Goal: Contribute content

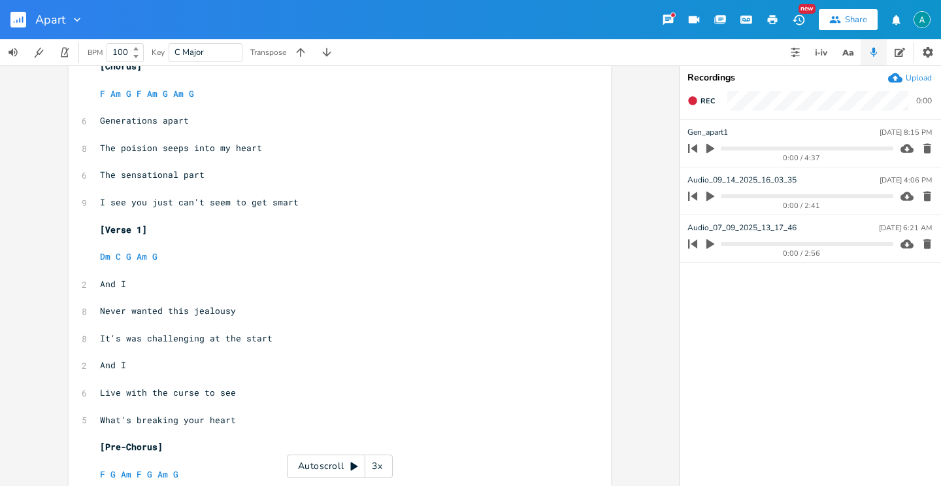
scroll to position [245, 0]
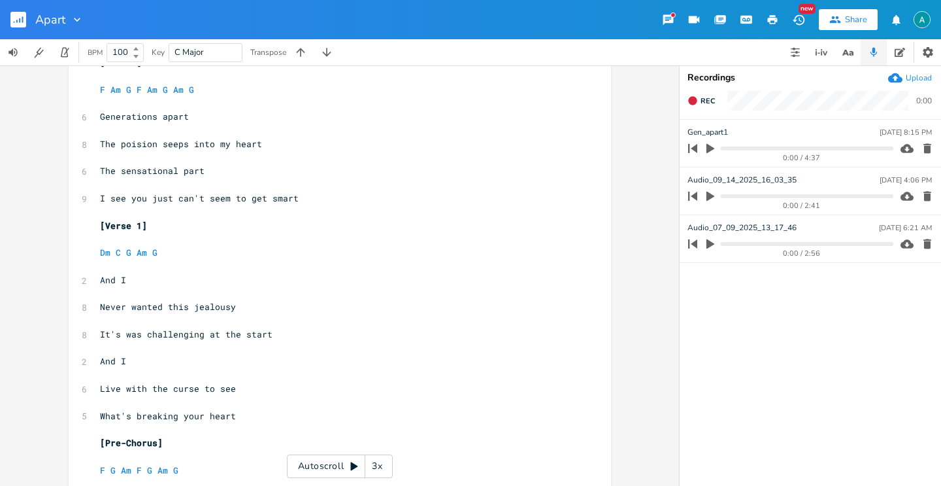
click at [227, 364] on pre "And I" at bounding box center [333, 361] width 472 height 14
type textarea "I"
click at [227, 364] on pre "And I" at bounding box center [333, 361] width 472 height 14
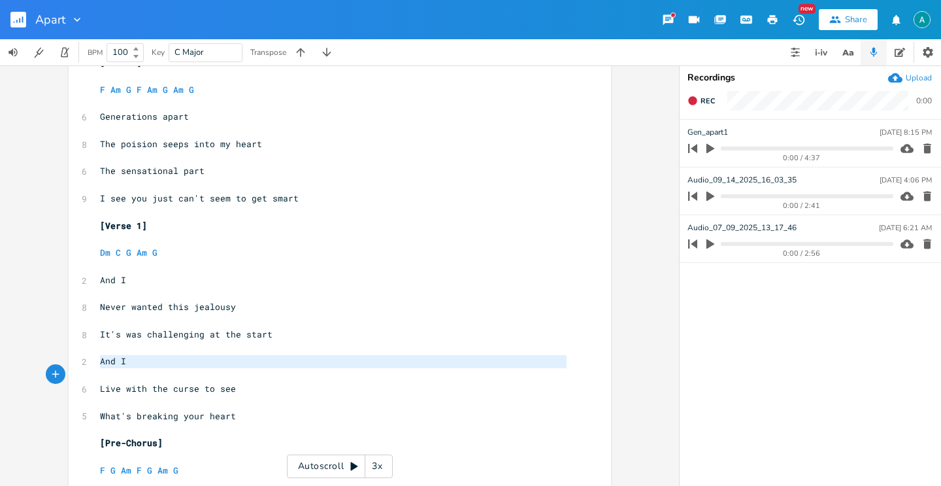
click at [227, 364] on pre "And I" at bounding box center [333, 361] width 472 height 14
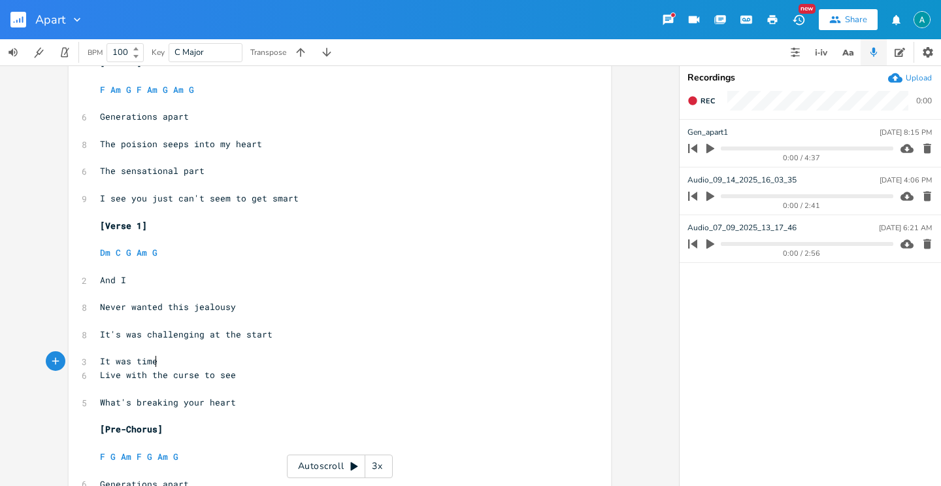
type textarea "It was time"
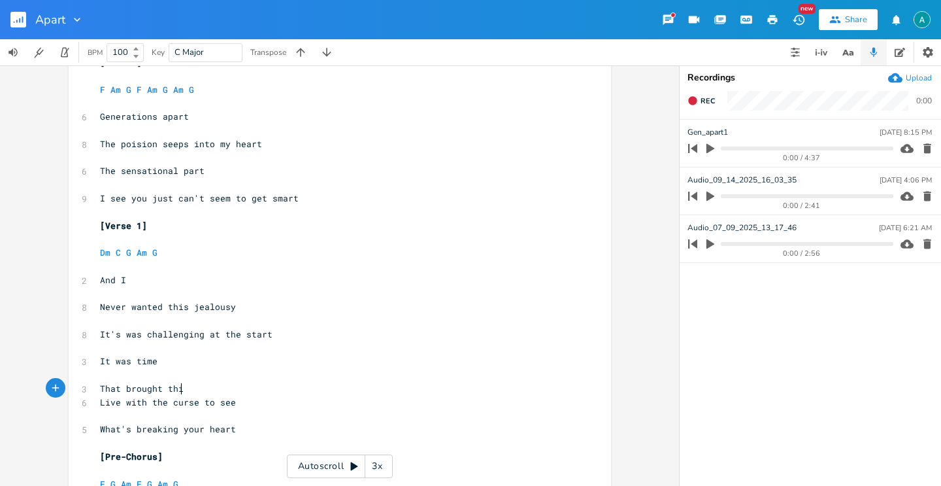
scroll to position [0, 69]
type textarea "That brought this came"
type textarea "back to me"
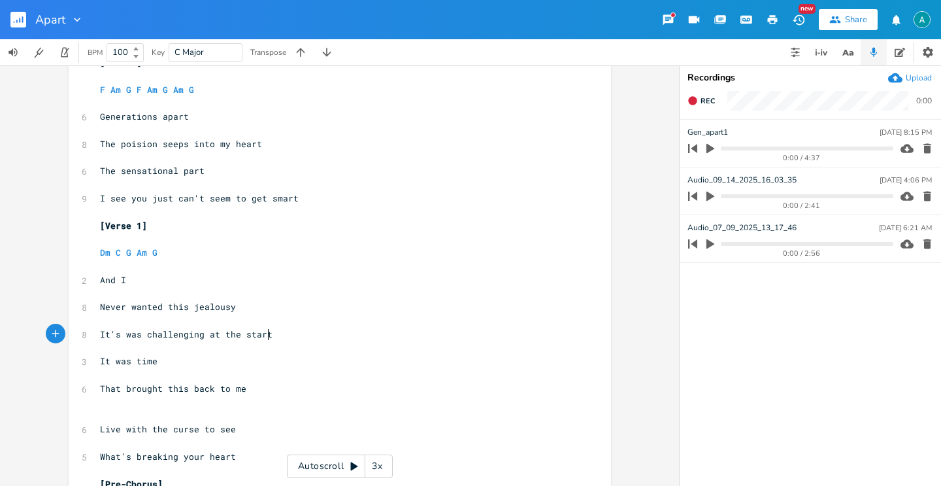
click at [278, 333] on pre "It's was challenging at the start" at bounding box center [333, 334] width 472 height 14
type textarea "start"
click at [278, 333] on pre "It's was challenging at the start" at bounding box center [333, 334] width 472 height 14
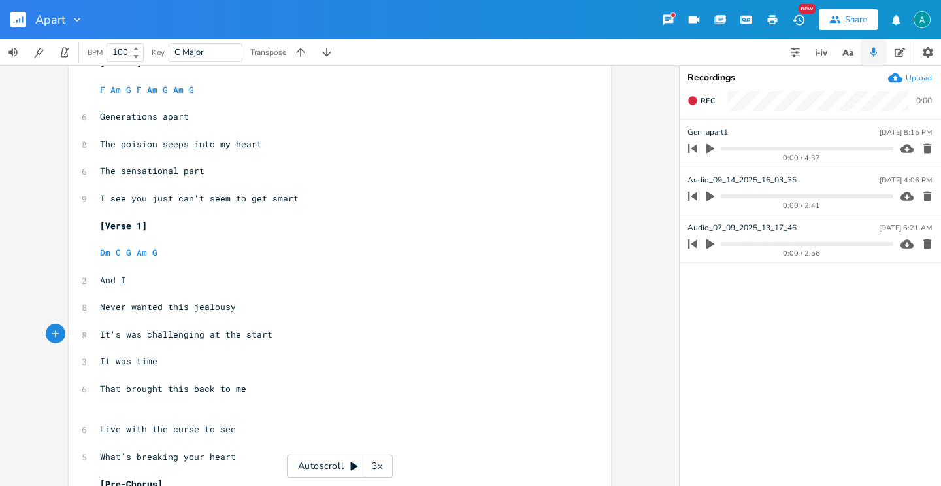
click at [278, 333] on pre "It's was challenging at the start" at bounding box center [333, 334] width 472 height 14
type textarea "It's was challenging at the start"
click at [278, 333] on pre "It's was challenging at the start" at bounding box center [333, 334] width 472 height 14
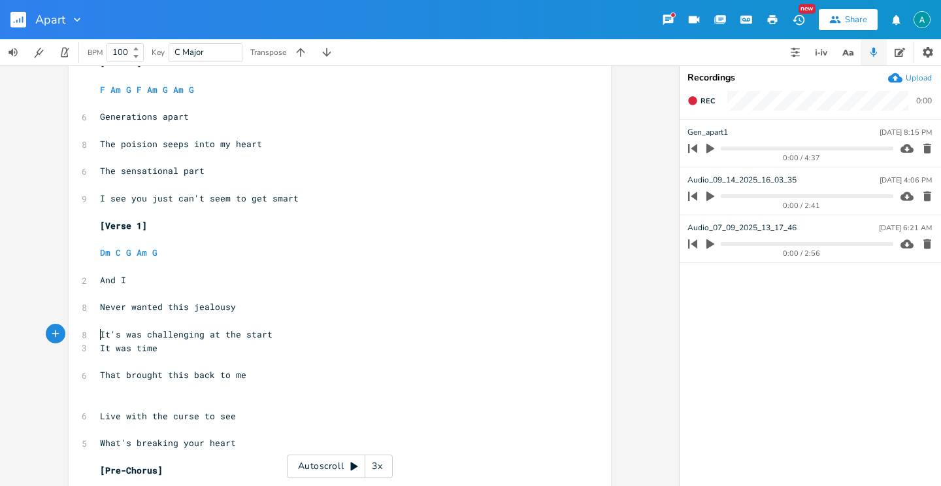
click at [290, 329] on pre "It's was challenging at the start" at bounding box center [333, 334] width 472 height 14
type textarea "start"
click at [290, 329] on pre "It's was challenging at the start" at bounding box center [333, 334] width 472 height 14
click at [405, 341] on pre "It was time" at bounding box center [333, 348] width 472 height 14
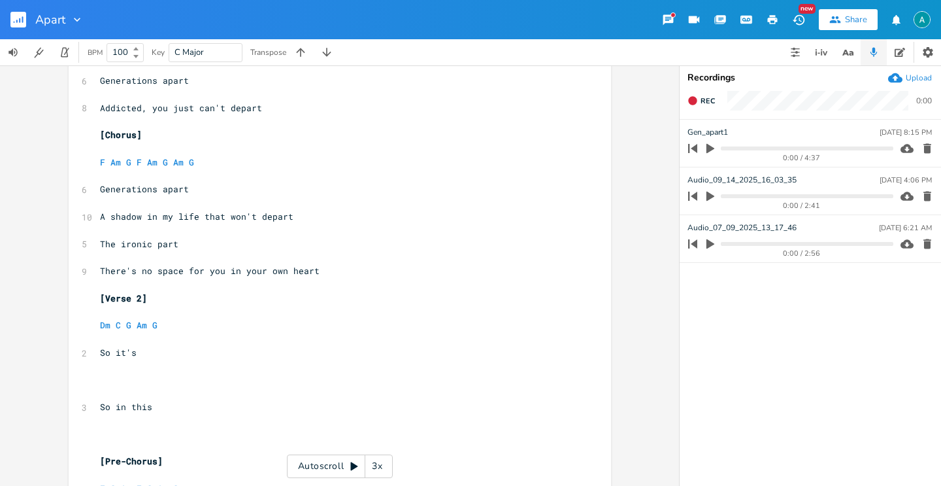
scroll to position [769, 0]
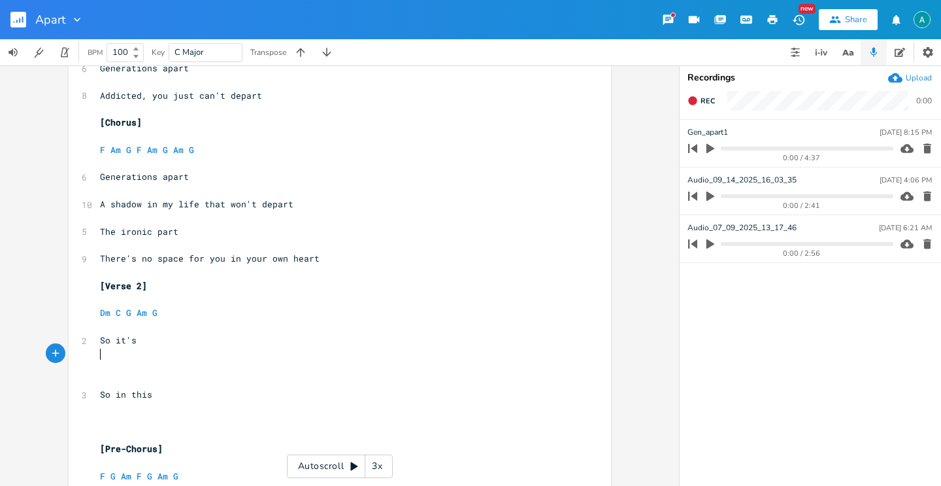
click at [387, 348] on pre "​" at bounding box center [333, 354] width 472 height 14
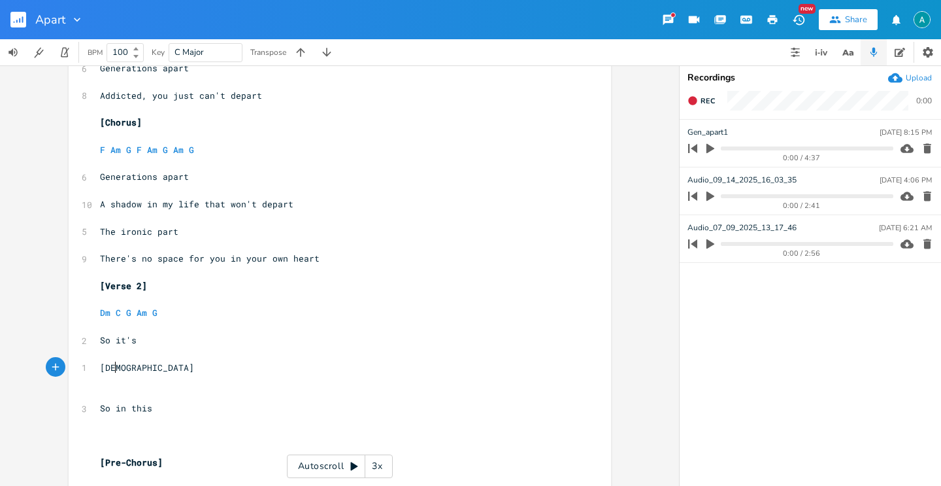
type textarea "[DEMOGRAPHIC_DATA]"
type textarea "z"
type textarea "t no"
type textarea "another"
type textarea "break"
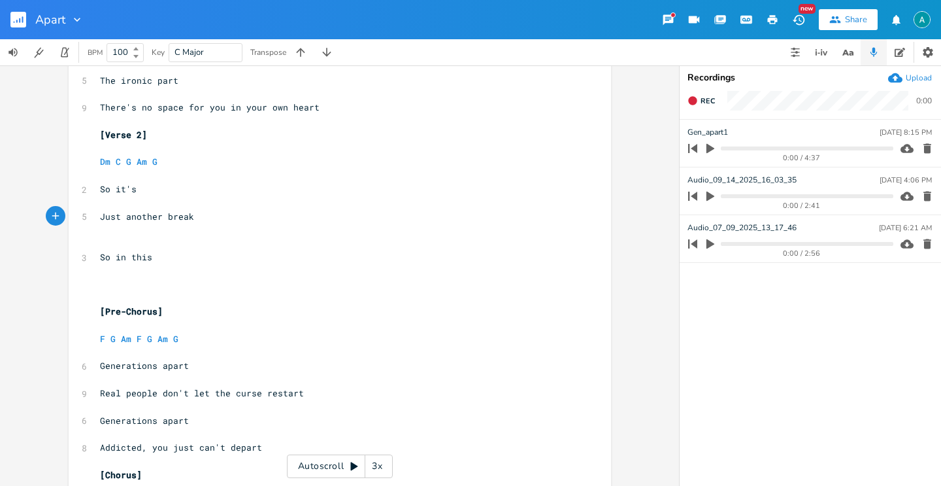
scroll to position [920, 0]
type textarea "from all this pain"
click at [114, 235] on pre "​" at bounding box center [333, 230] width 472 height 14
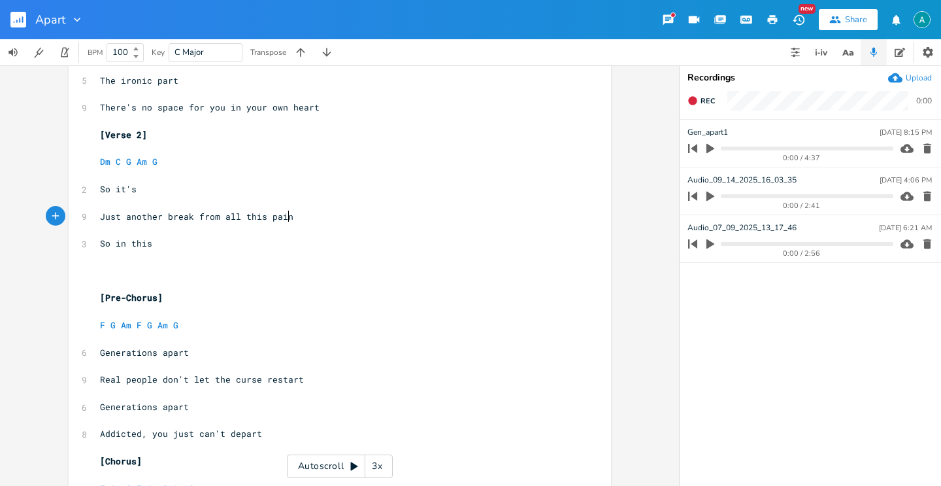
click at [101, 275] on pre "​" at bounding box center [333, 271] width 472 height 14
type textarea "Heart break"
type textarea "I'"
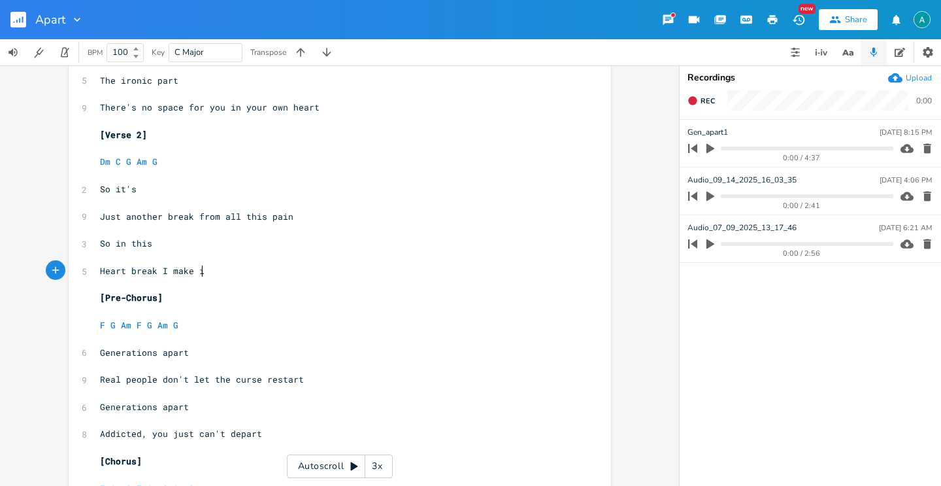
type textarea "make it"
type textarea "overcome the insane"
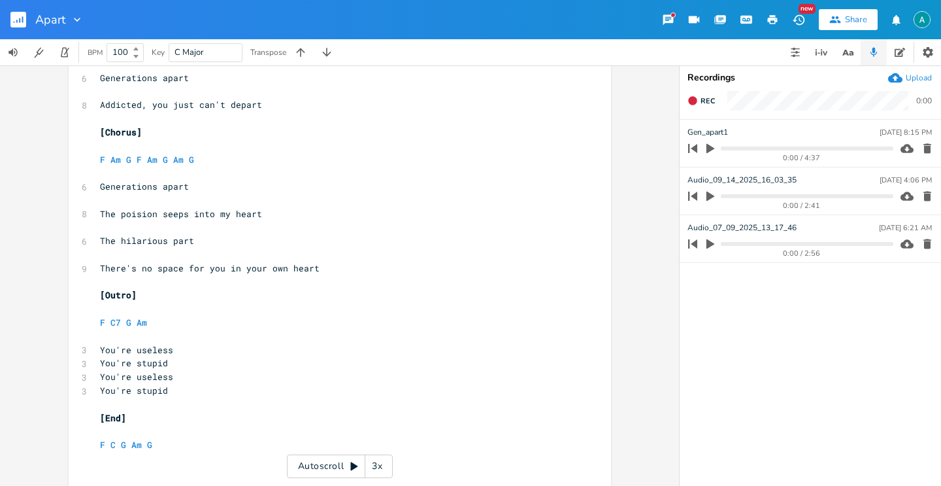
scroll to position [1250, 0]
click at [191, 211] on span "The poision seeps into my heart" at bounding box center [181, 213] width 162 height 12
type textarea "deep"
click at [150, 241] on span "The hilarious part" at bounding box center [147, 240] width 94 height 12
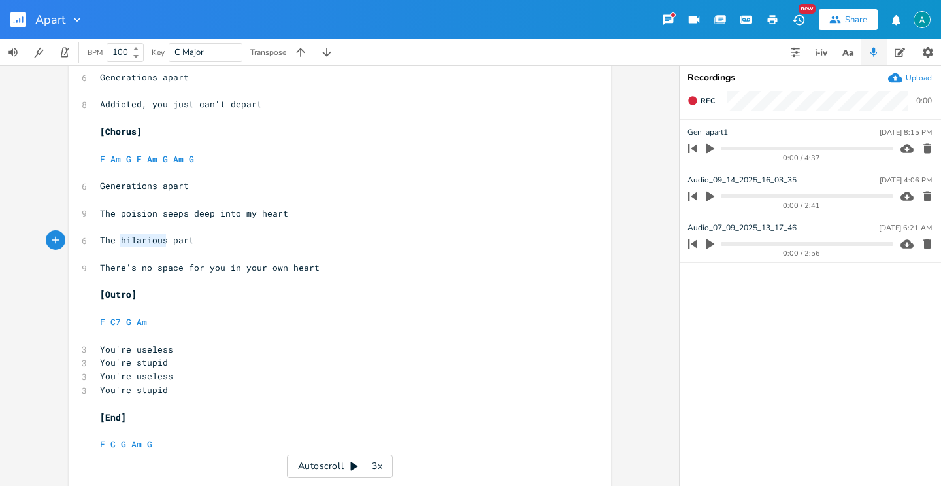
click at [150, 241] on span "The hilarious part" at bounding box center [147, 240] width 94 height 12
type textarea "sad"
type textarea "miserable"
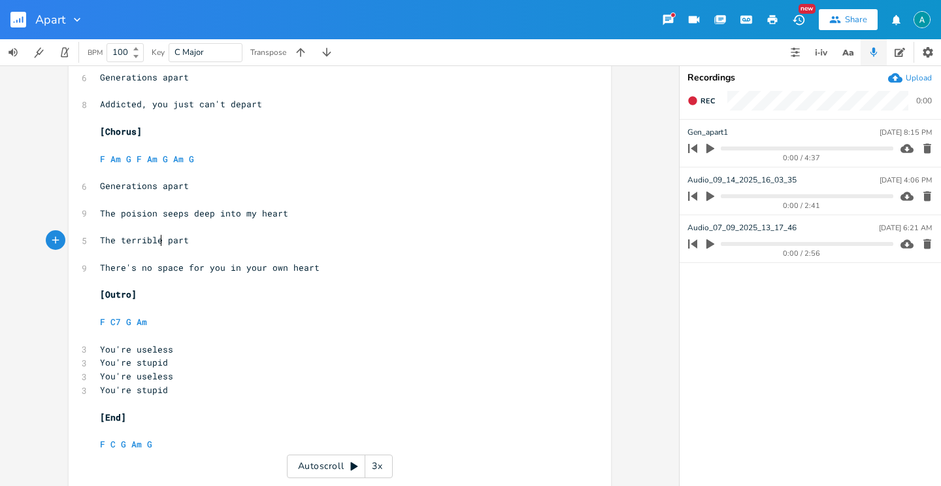
type textarea "terrible"
type textarea "sad"
click at [188, 420] on pre "[End]" at bounding box center [333, 418] width 472 height 14
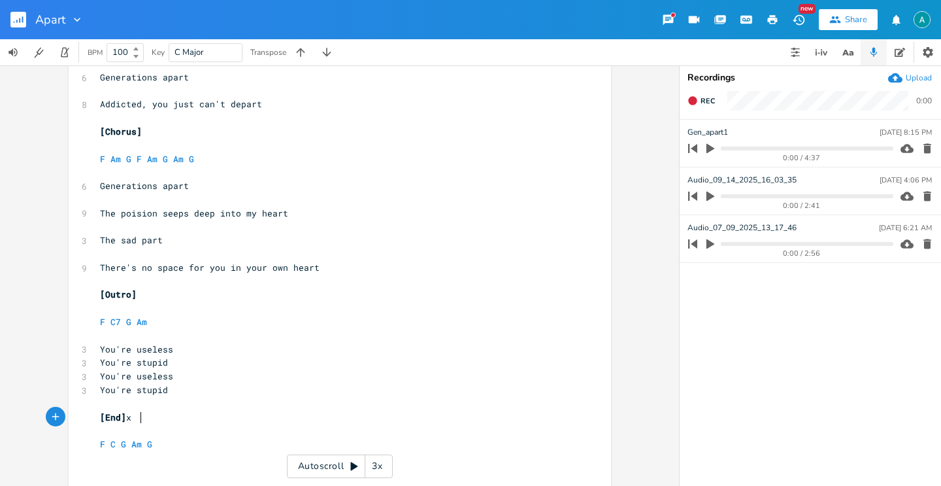
type textarea "x 2"
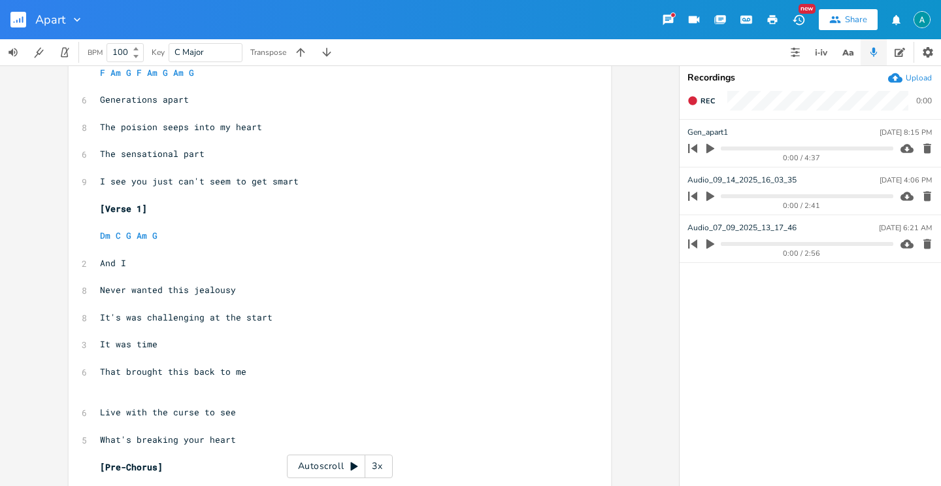
scroll to position [252, 0]
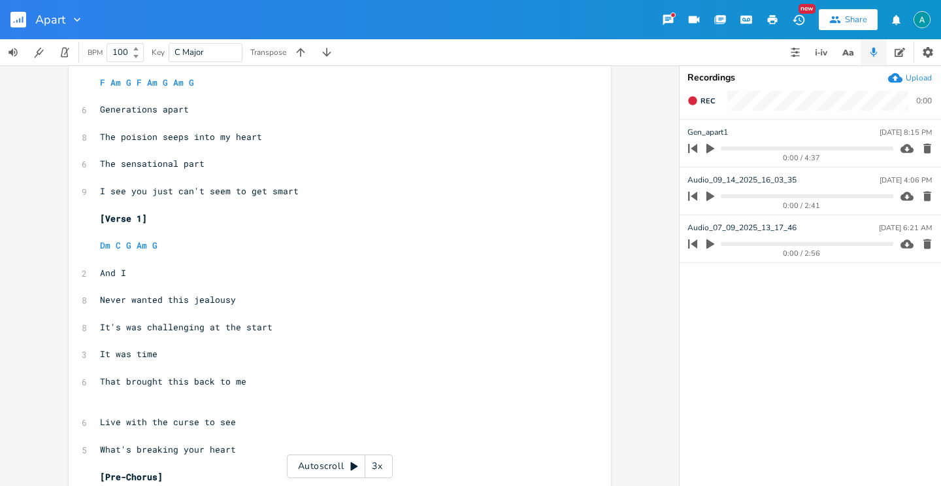
click at [201, 375] on pre "That brought this back to me" at bounding box center [333, 382] width 472 height 14
click at [197, 385] on span "That brought this back to me" at bounding box center [173, 381] width 146 height 12
click at [197, 384] on span "That brought this back to me" at bounding box center [173, 381] width 146 height 12
type textarea "all"
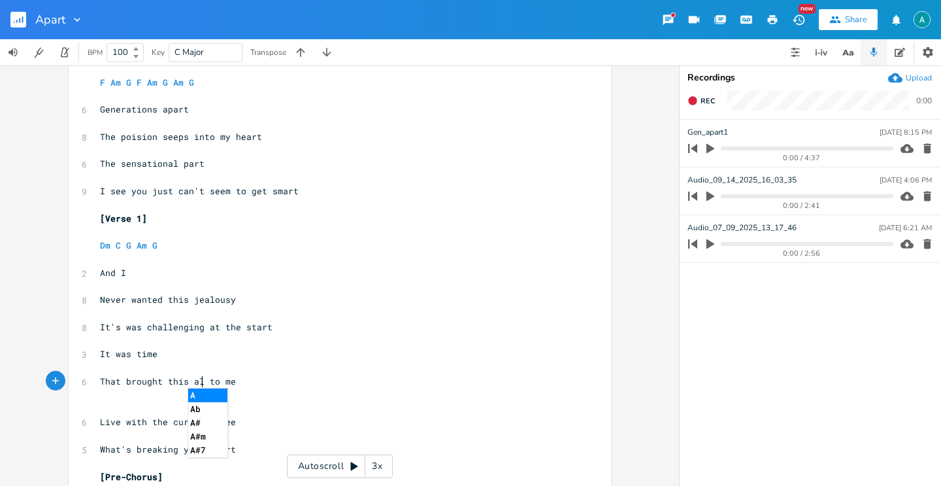
scroll to position [0, 8]
type textarea "Live with the curse to see What's breaking your heart"
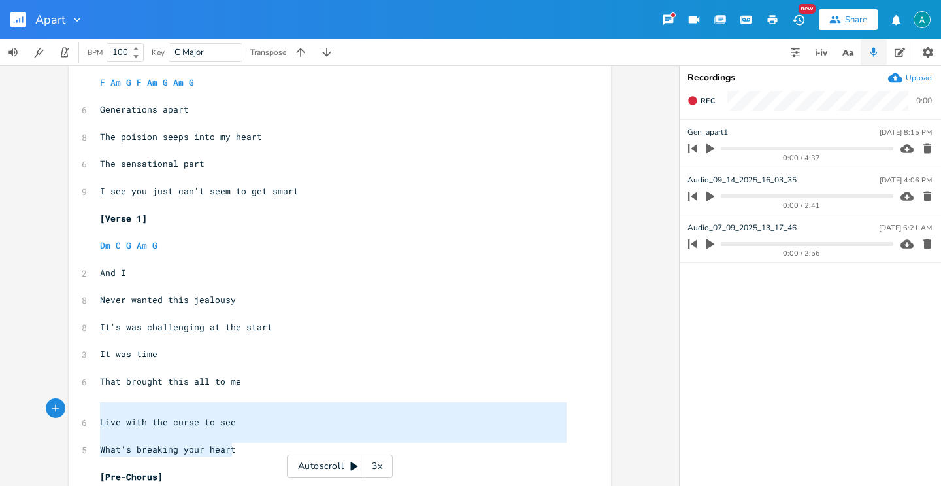
drag, startPoint x: 255, startPoint y: 447, endPoint x: 69, endPoint y: 411, distance: 189.1
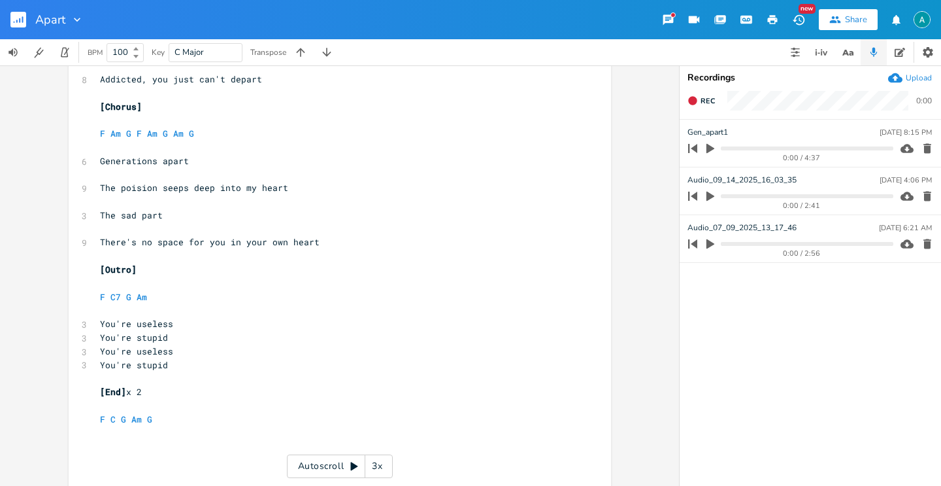
scroll to position [1296, 0]
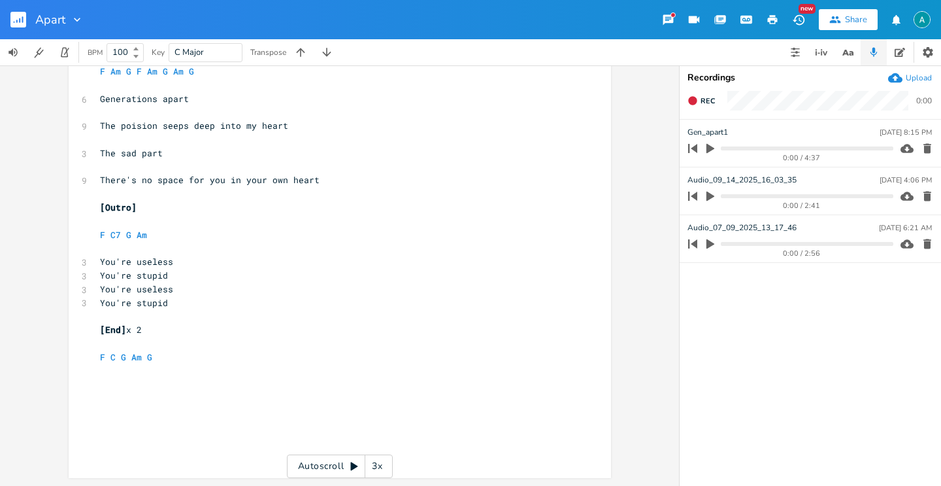
click at [159, 426] on pre "​" at bounding box center [333, 425] width 472 height 14
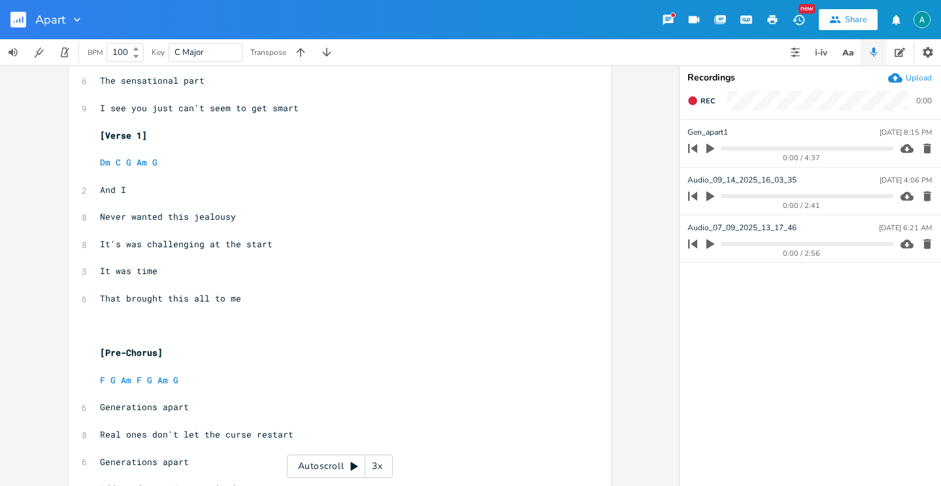
scroll to position [324, 0]
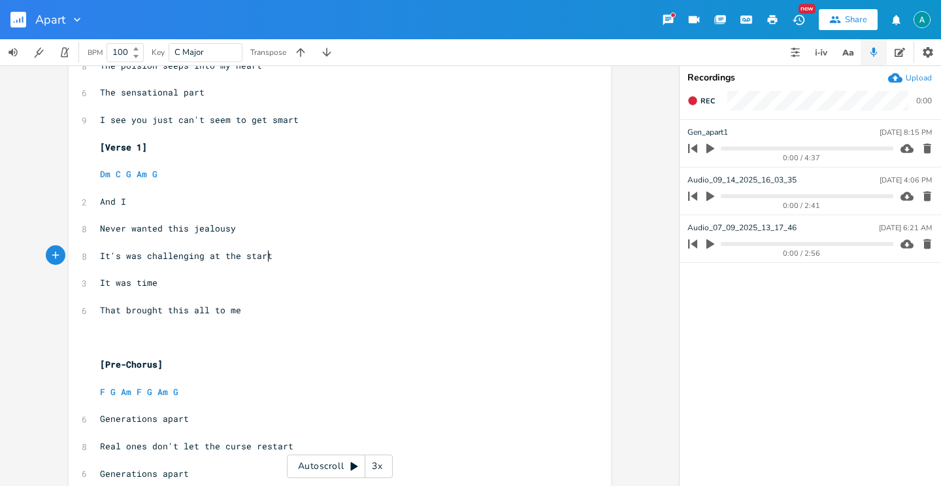
click at [275, 254] on pre "It's was challenging at the start" at bounding box center [333, 256] width 472 height 14
type textarea "start"
click at [275, 254] on pre "It's was challenging at the start" at bounding box center [333, 256] width 472 height 14
click at [195, 256] on span "It's was challenging at the start" at bounding box center [186, 256] width 173 height 12
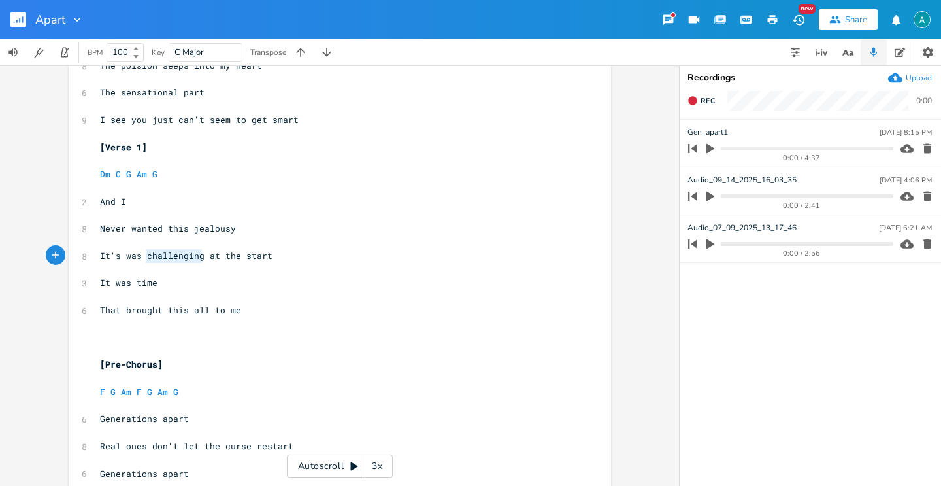
type textarea "It's was challenging at the start"
click at [195, 256] on span "It's was challenging at the start" at bounding box center [186, 256] width 173 height 12
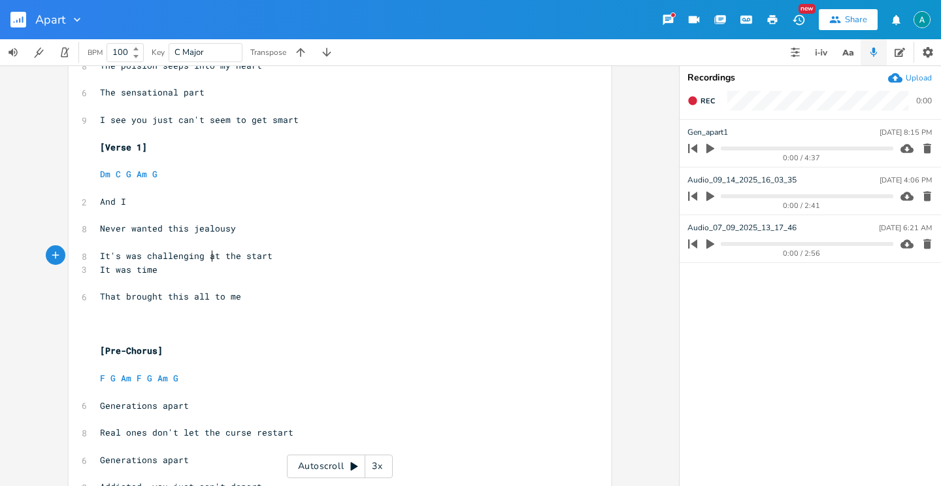
click at [209, 256] on span "It's was challenging at the start" at bounding box center [186, 256] width 173 height 12
type textarea "It's was challenging at the start"
click at [209, 256] on span "It's was challenging at the start" at bounding box center [186, 256] width 173 height 12
click at [192, 322] on pre "​" at bounding box center [333, 324] width 472 height 14
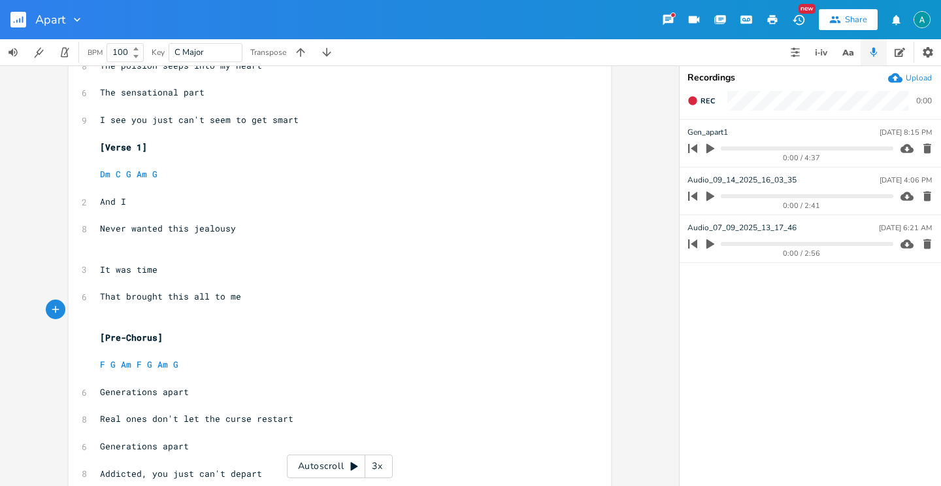
click at [159, 256] on pre "​" at bounding box center [333, 256] width 472 height 14
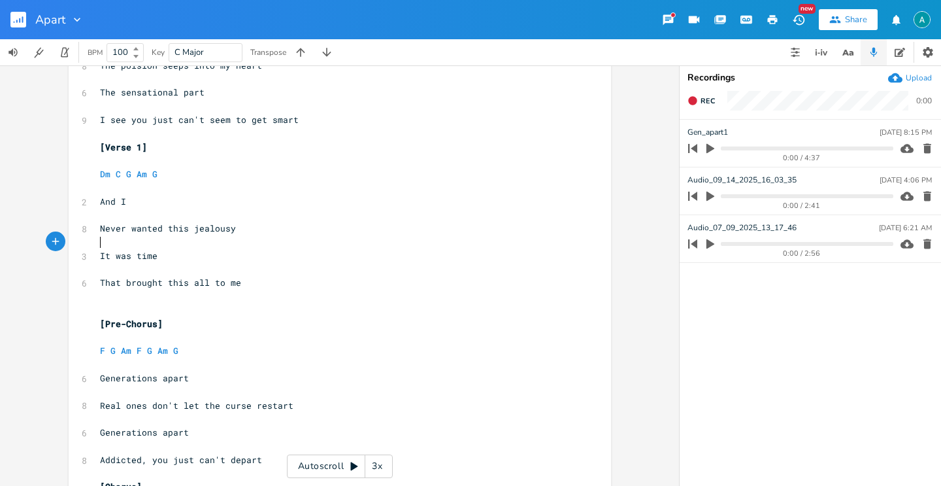
click at [156, 309] on pre "​" at bounding box center [333, 310] width 472 height 14
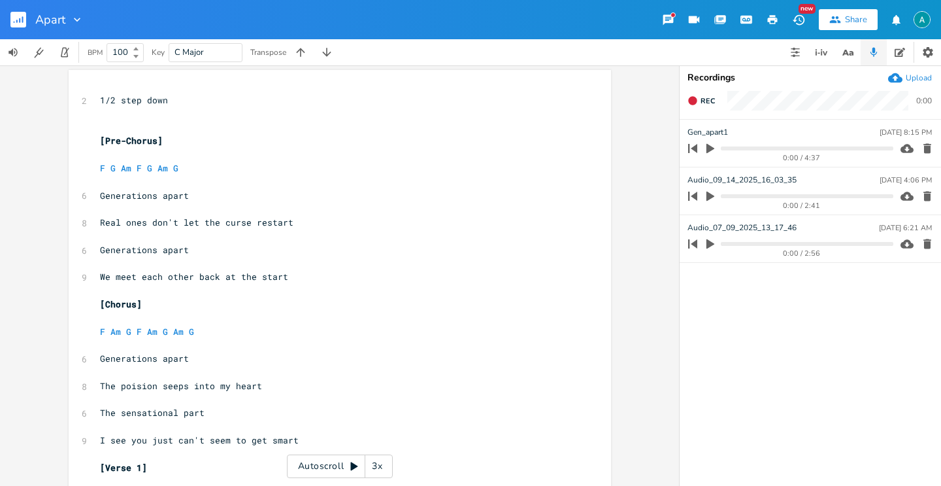
scroll to position [0, 0]
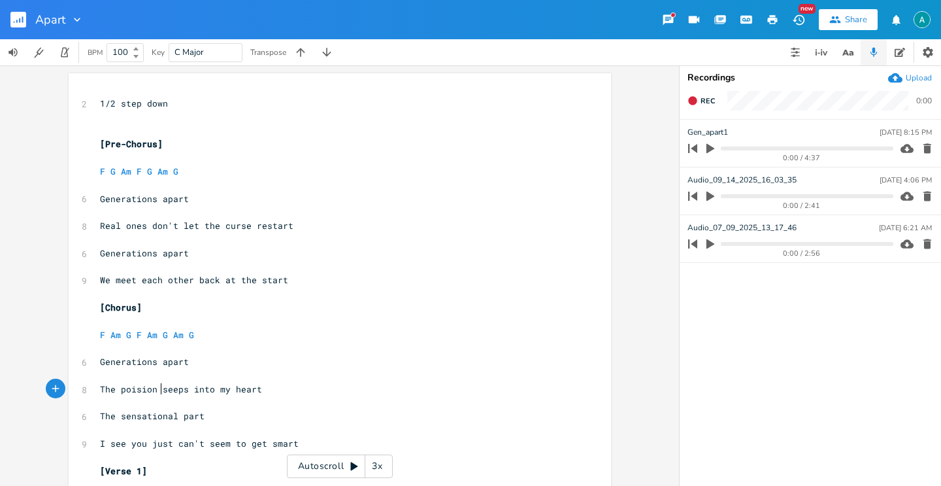
click at [159, 393] on span "The poision seeps into my heart" at bounding box center [181, 389] width 162 height 12
click at [183, 393] on span "The poision seeps into my heart" at bounding box center [181, 389] width 162 height 12
type textarea "deep"
click at [191, 282] on span "We meet each other back at the start" at bounding box center [194, 280] width 188 height 12
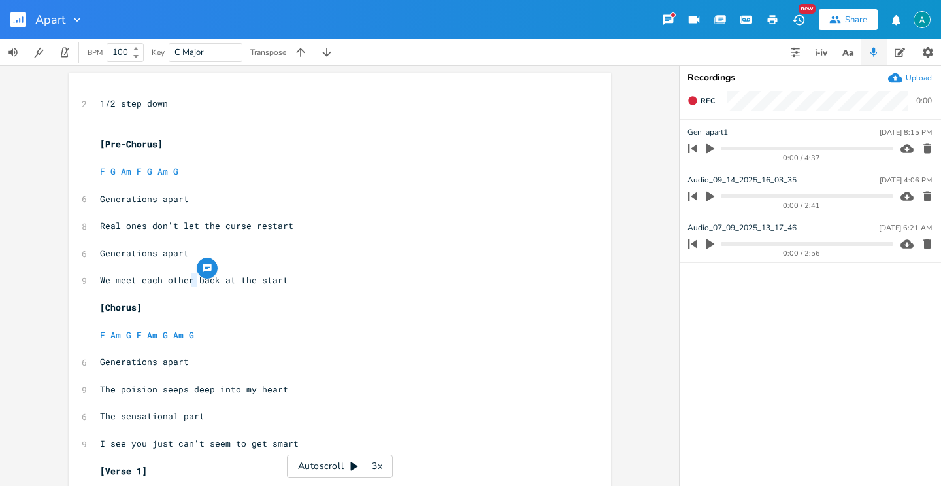
click at [188, 284] on span "We meet each other back at the start" at bounding box center [194, 280] width 188 height 12
type textarea "We meet each other back at the start"
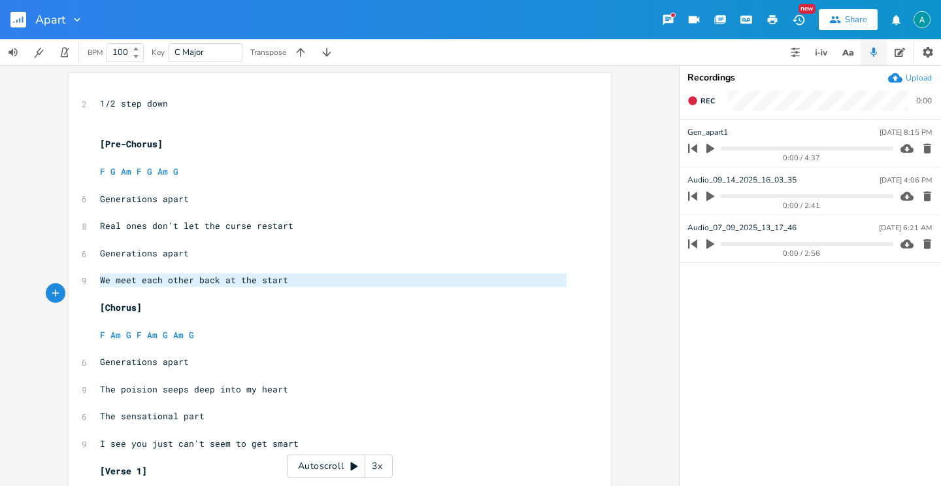
click at [188, 284] on span "We meet each other back at the start" at bounding box center [194, 280] width 188 height 12
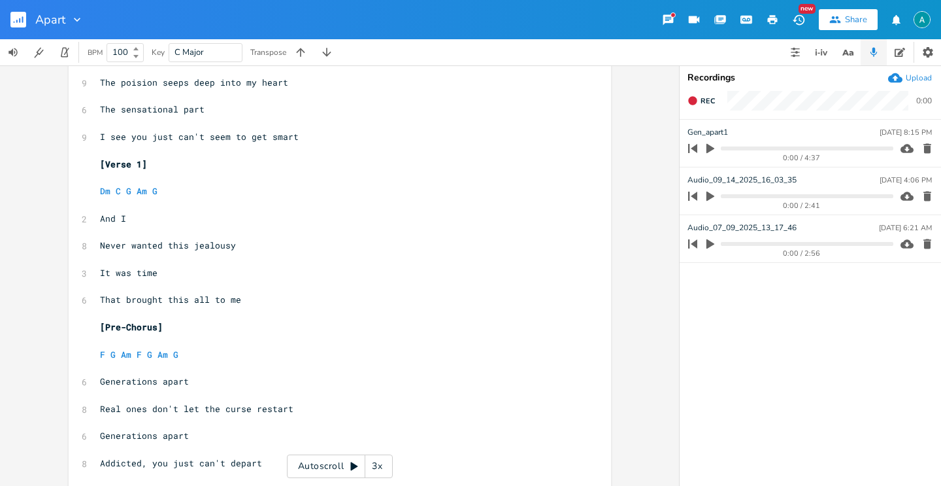
scroll to position [423, 0]
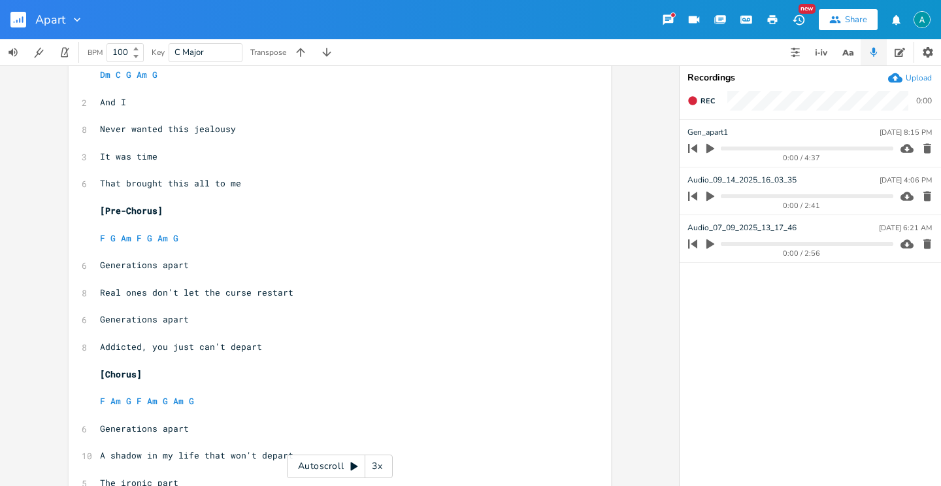
click at [180, 344] on span "Addicted, you just can't depart" at bounding box center [181, 347] width 162 height 12
type textarea "Addicted, you just can't depart"
click at [180, 344] on span "Addicted, you just can't depart" at bounding box center [181, 347] width 162 height 12
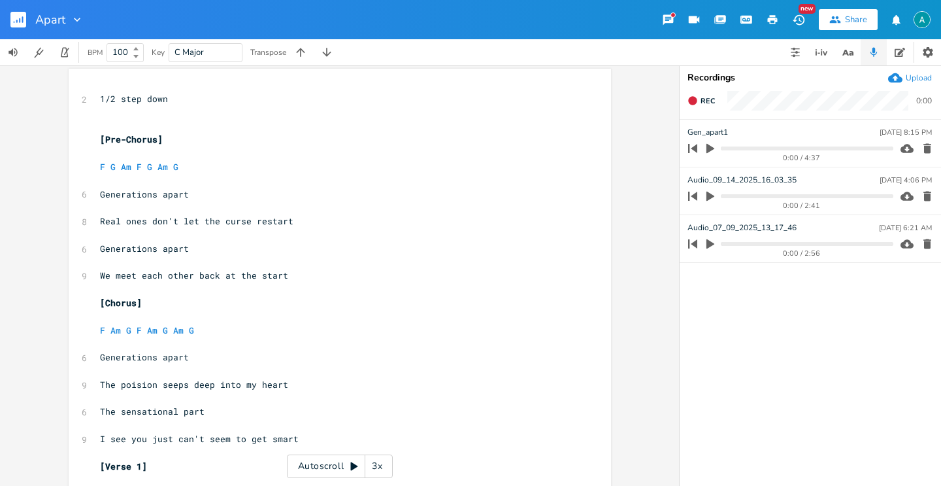
scroll to position [0, 0]
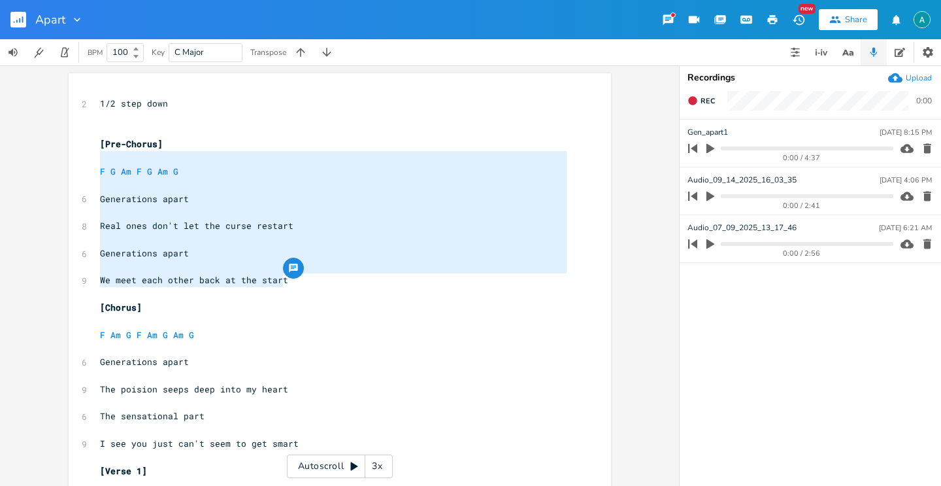
type textarea "[Pre-Chorus] F G Am F G Am G Generations apart Real ones don't let the curse re…"
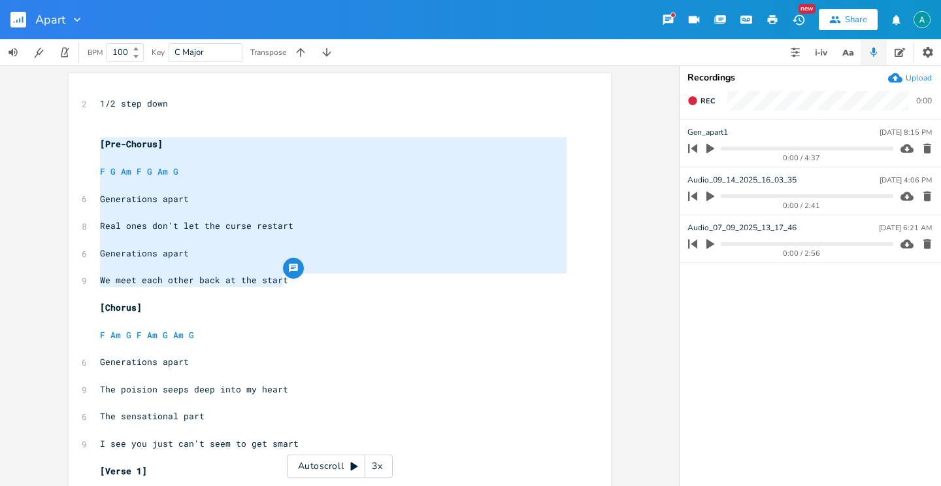
drag, startPoint x: 280, startPoint y: 282, endPoint x: 85, endPoint y: 146, distance: 238.5
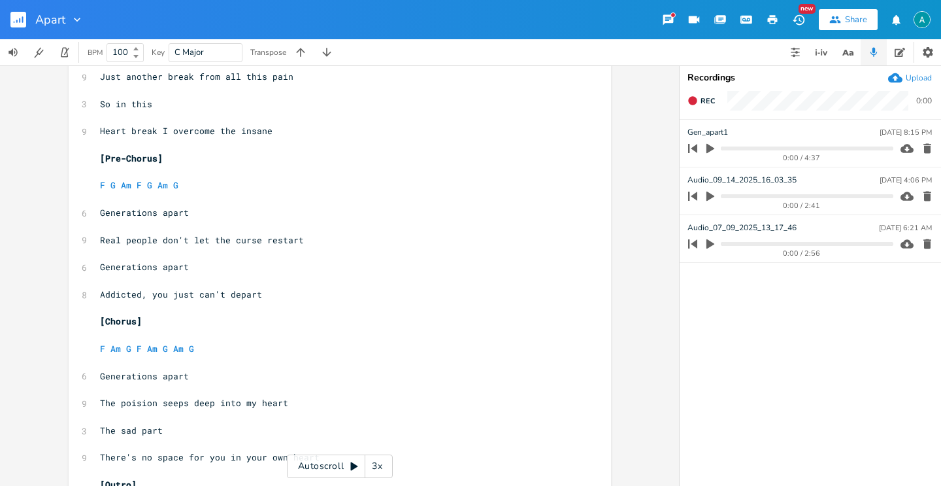
scroll to position [993, 0]
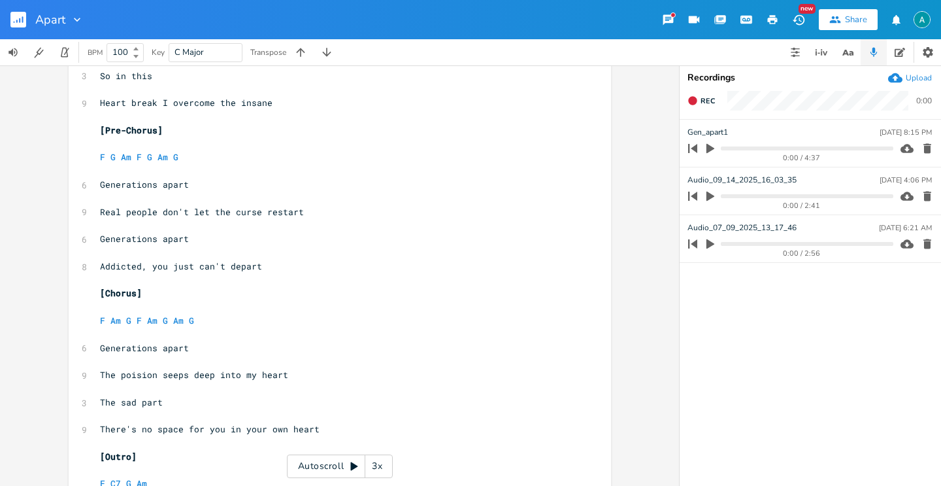
click at [173, 265] on span "Addicted, you just can't depart" at bounding box center [181, 266] width 162 height 12
type textarea "Addicted, you just can't depart"
click at [173, 265] on span "Addicted, you just can't depart" at bounding box center [181, 266] width 162 height 12
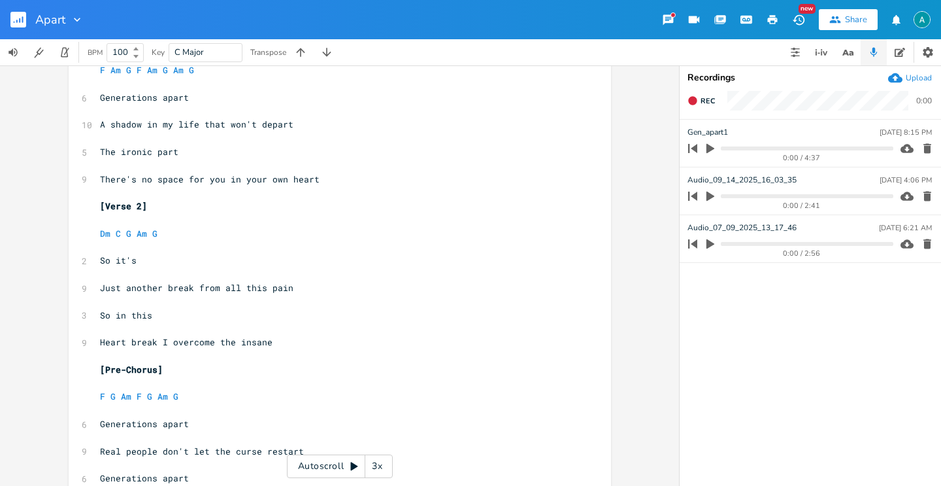
scroll to position [726, 0]
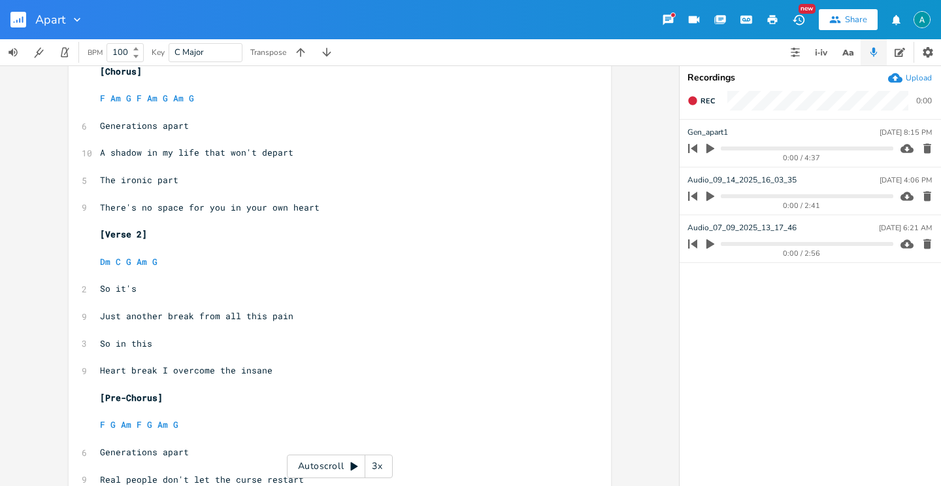
click at [139, 183] on span "The ironic part" at bounding box center [139, 180] width 78 height 12
type textarea "sad"
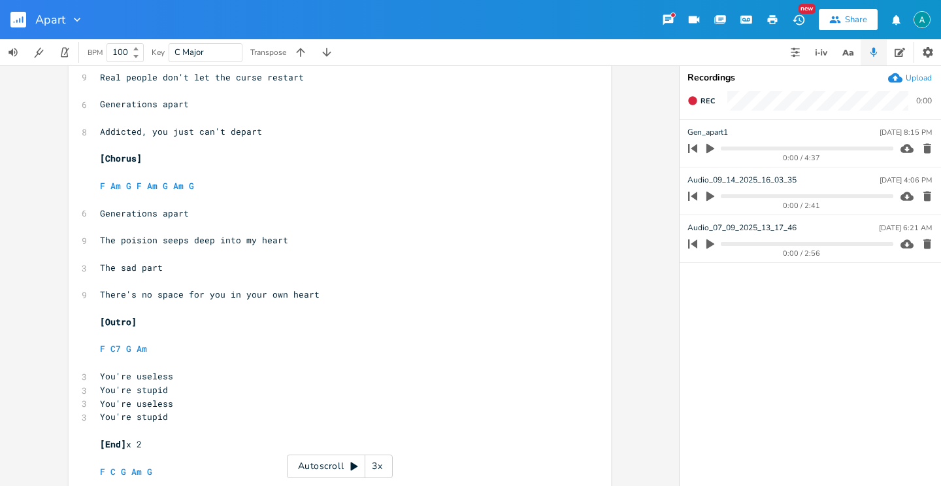
scroll to position [1076, 0]
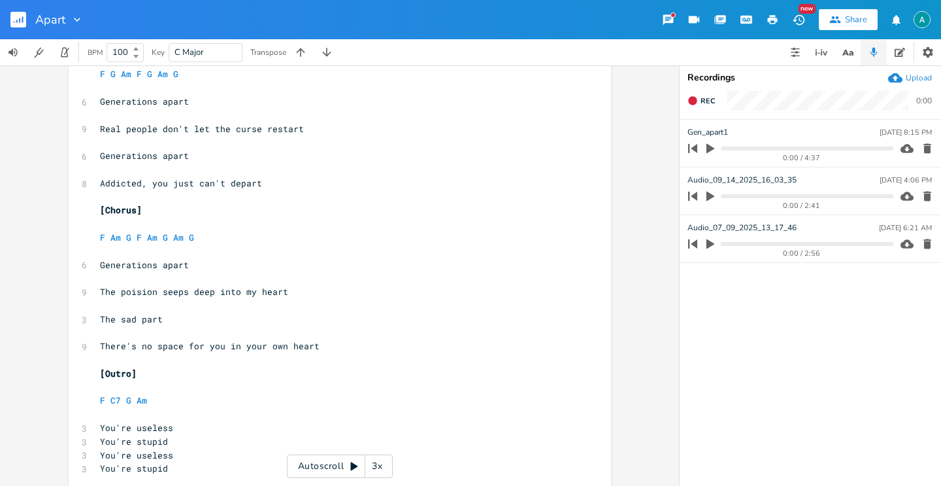
click at [124, 315] on span "The sad part" at bounding box center [131, 319] width 63 height 12
type textarea "irnoic"
type textarea "onic"
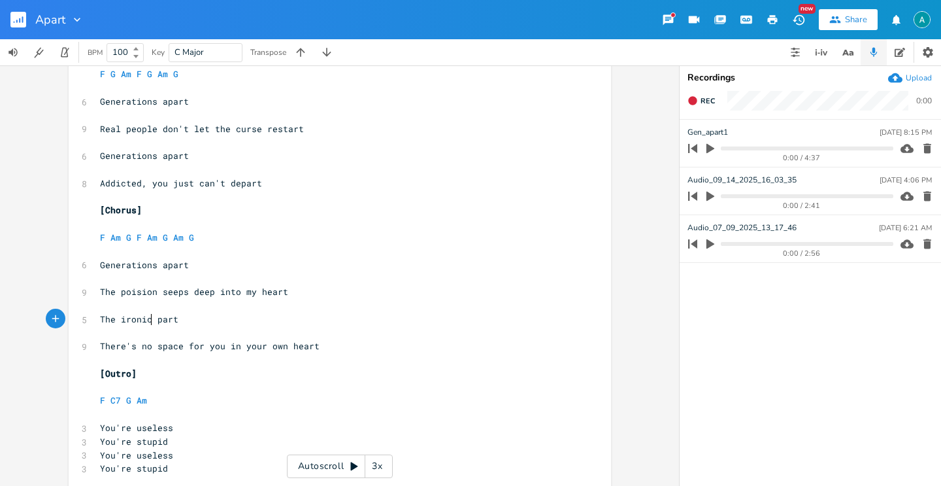
scroll to position [0, 17]
click at [179, 180] on span "Addicted, you just can't depart" at bounding box center [181, 183] width 162 height 12
type textarea "Addicted, you just can't depart"
click at [179, 180] on span "Addicted, you just can't depart" at bounding box center [181, 183] width 162 height 12
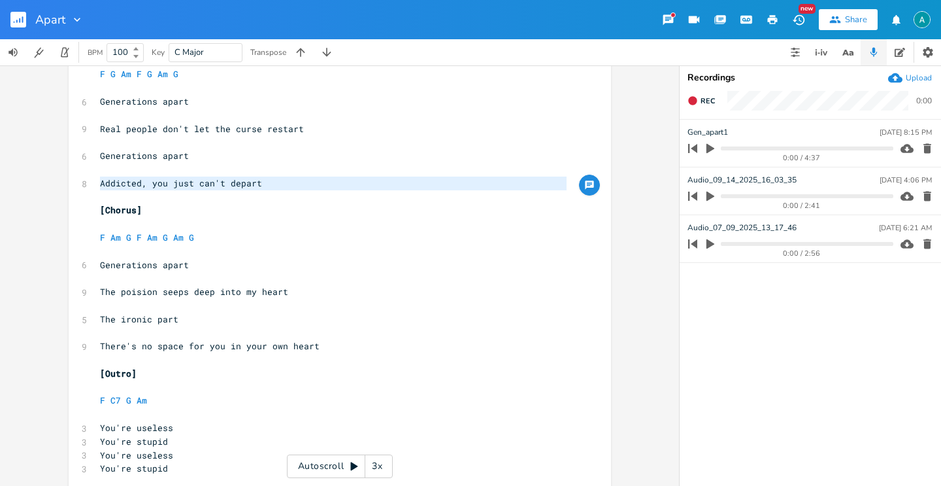
click at [214, 347] on span "There's no space for you in your own heart" at bounding box center [210, 346] width 220 height 12
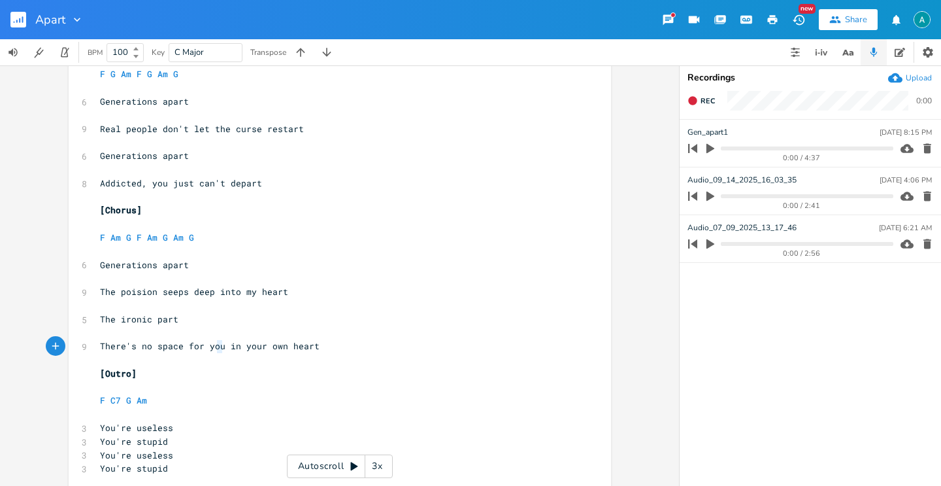
type textarea "u"
click at [214, 347] on span "There's no space for you in your own heart" at bounding box center [210, 346] width 220 height 12
type textarea "There's no space for you in your own heart"
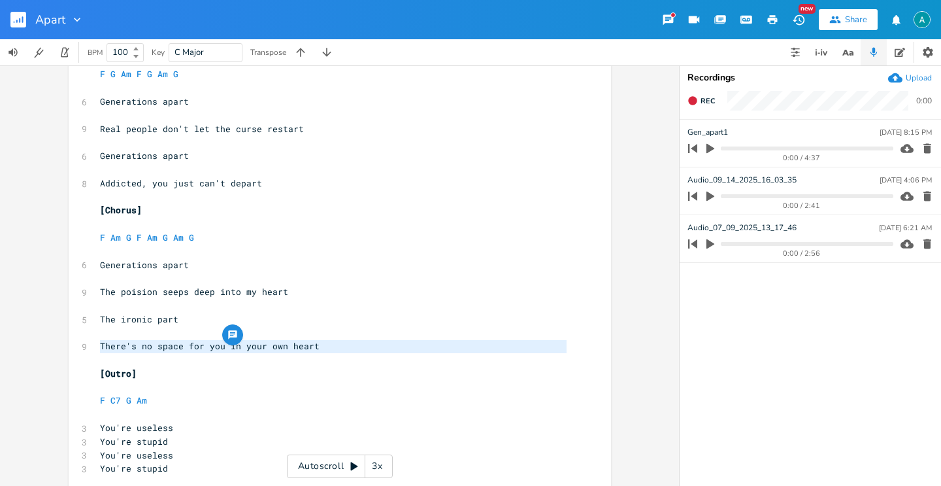
click at [214, 347] on span "There's no space for you in your own heart" at bounding box center [210, 346] width 220 height 12
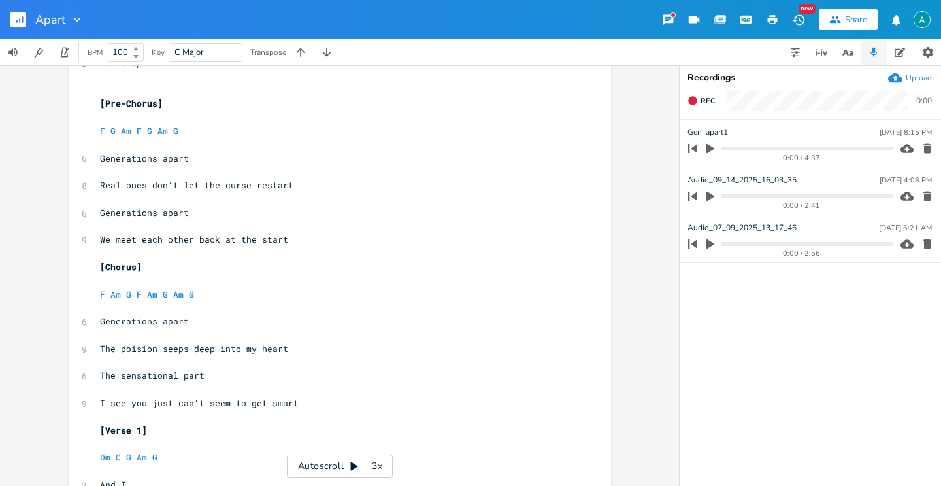
scroll to position [41, 0]
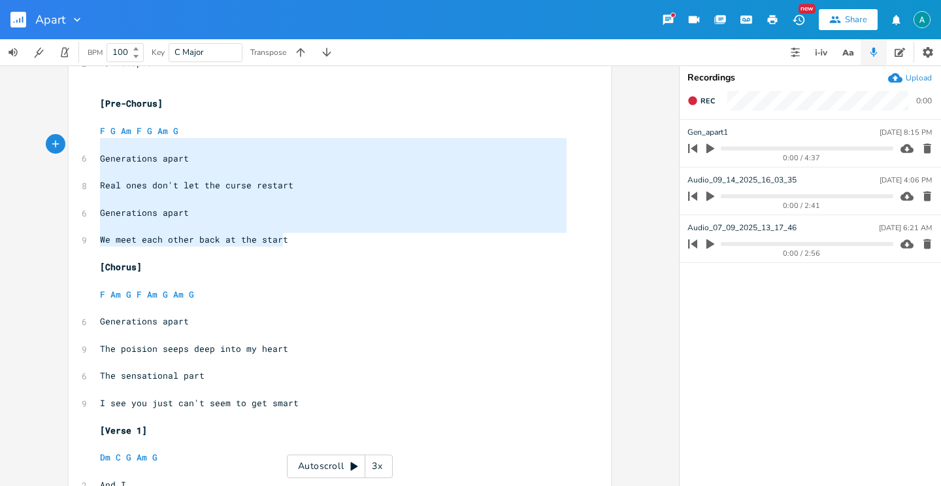
type textarea "F G Am F G Am G Generations apart Real ones don't let the curse restart Generat…"
drag, startPoint x: 295, startPoint y: 238, endPoint x: 72, endPoint y: 131, distance: 247.1
click at [97, 95] on pre "​" at bounding box center [333, 91] width 472 height 14
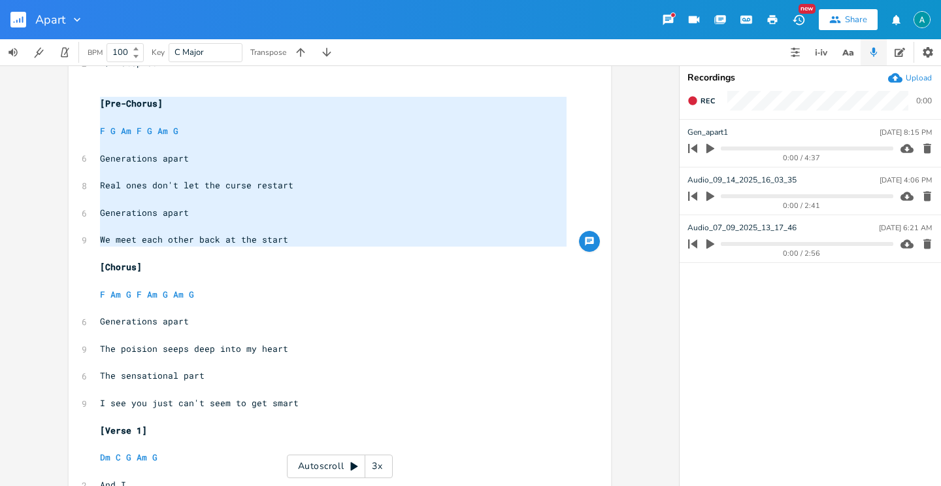
type textarea "[Pre-Chorus] F G Am F G Am G Generations apart Real ones don't let the curse re…"
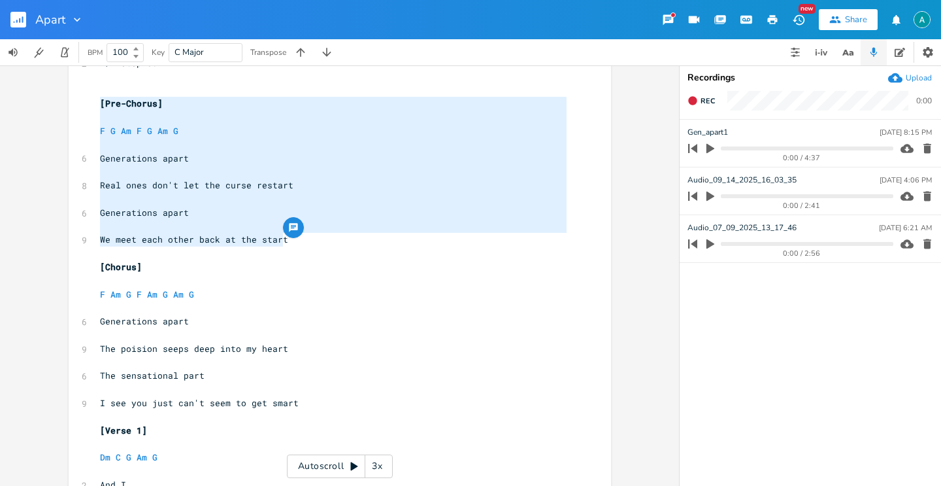
drag, startPoint x: 95, startPoint y: 102, endPoint x: 292, endPoint y: 243, distance: 241.8
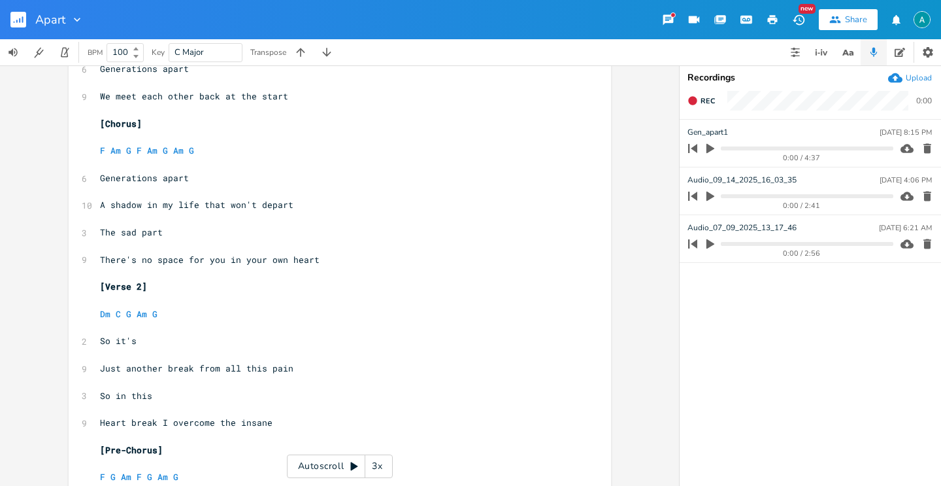
scroll to position [871, 0]
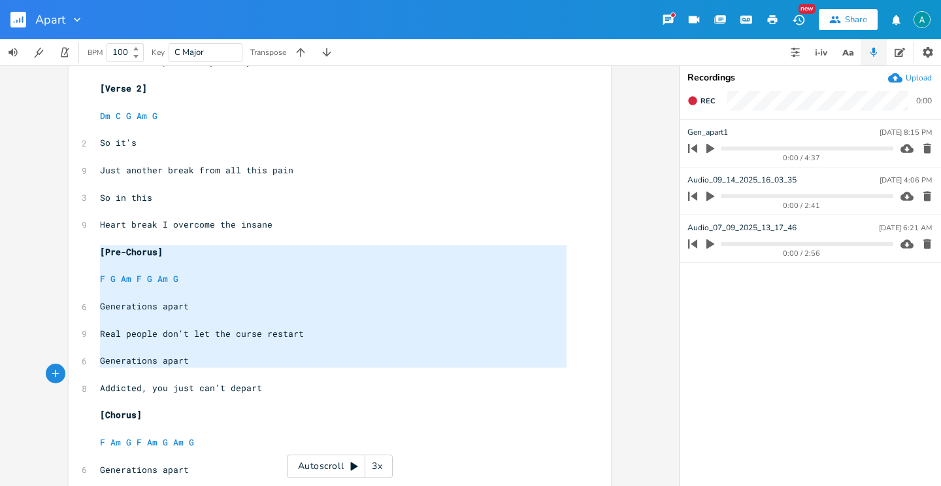
type textarea "[Pre-Chorus] F G Am F G Am G Generations apart Real people don't let the curse …"
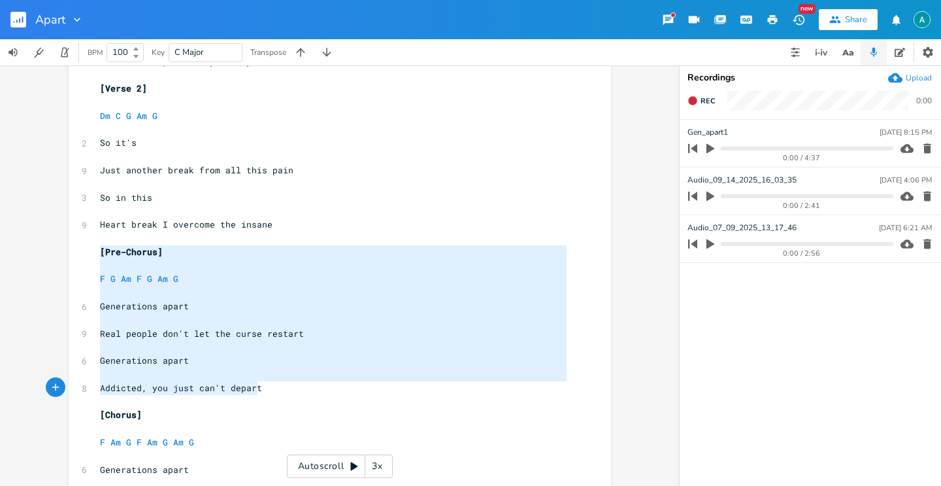
drag, startPoint x: 95, startPoint y: 248, endPoint x: 265, endPoint y: 387, distance: 220.2
click at [265, 387] on div "2 1/2 step down ​ ​ [Pre-Chorus] ​ F G Am F G Am G ​ 6 Generations apart ​ 8 Re…" at bounding box center [333, 47] width 472 height 1645
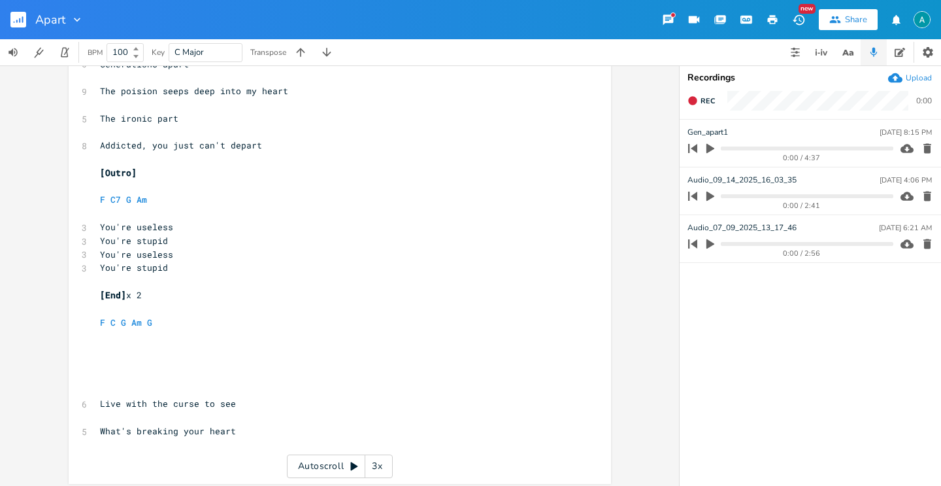
scroll to position [1282, 0]
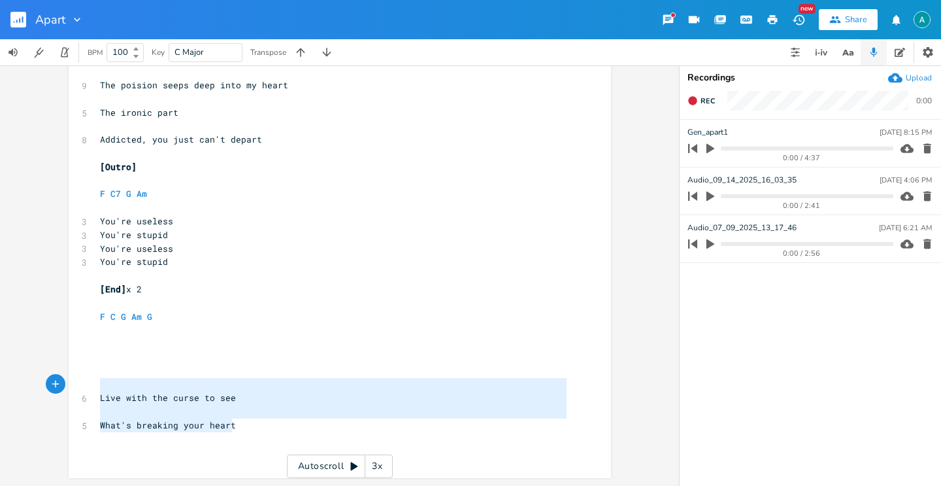
type textarea "Live with the curse to see What's breaking your heart"
drag, startPoint x: 243, startPoint y: 427, endPoint x: 63, endPoint y: 363, distance: 191.1
click at [63, 363] on div "Live with the curse to see What's breaking your heart x 2 1/2 step down ​ ​ [Pr…" at bounding box center [339, 275] width 679 height 420
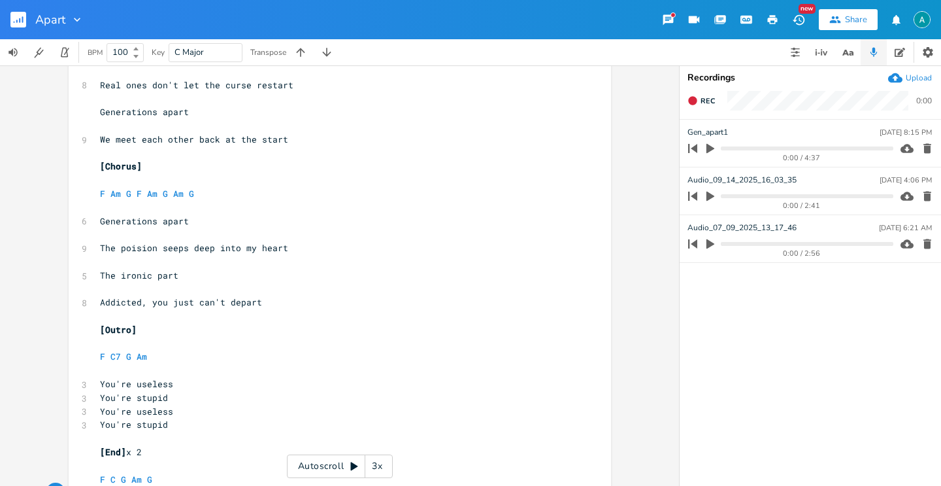
scroll to position [1187, 0]
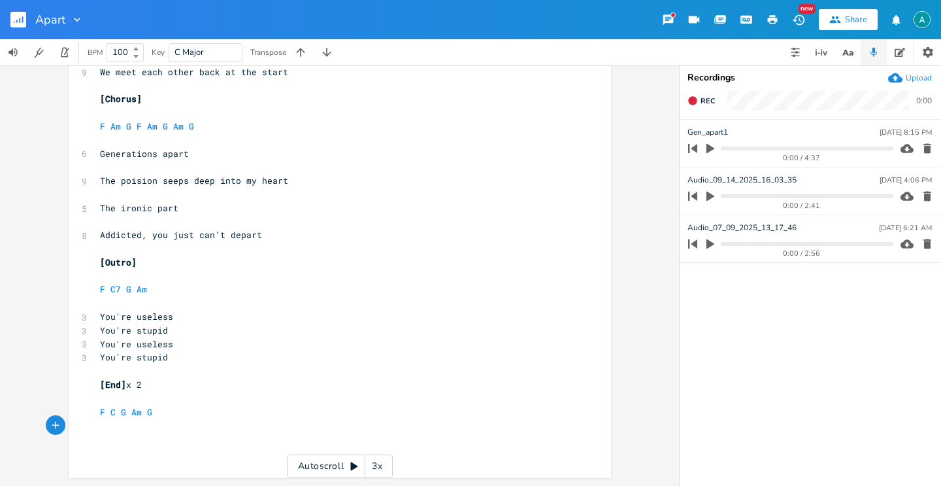
click at [927, 142] on icon "button" at bounding box center [927, 148] width 13 height 13
click at [929, 149] on icon "button" at bounding box center [928, 149] width 8 height 10
click at [930, 144] on icon "button" at bounding box center [927, 148] width 13 height 13
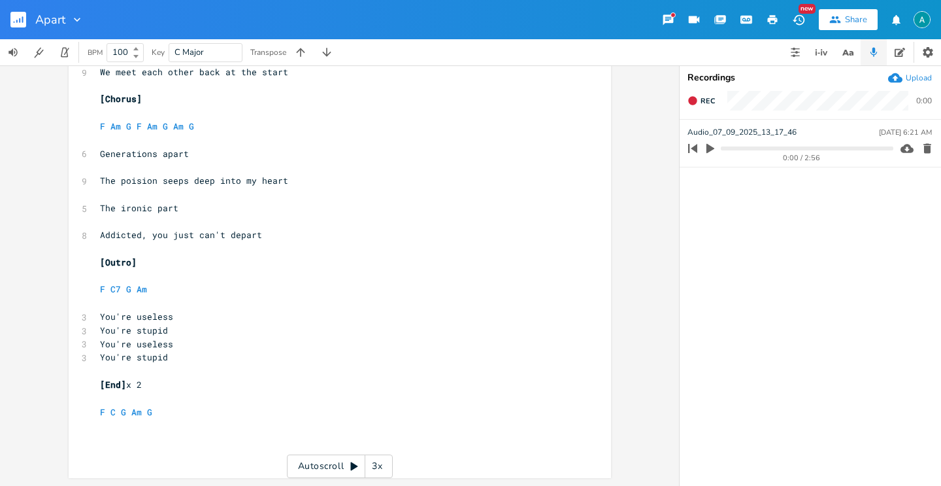
click at [931, 144] on icon "button" at bounding box center [927, 148] width 13 height 13
click at [909, 75] on div "Upload" at bounding box center [919, 78] width 26 height 10
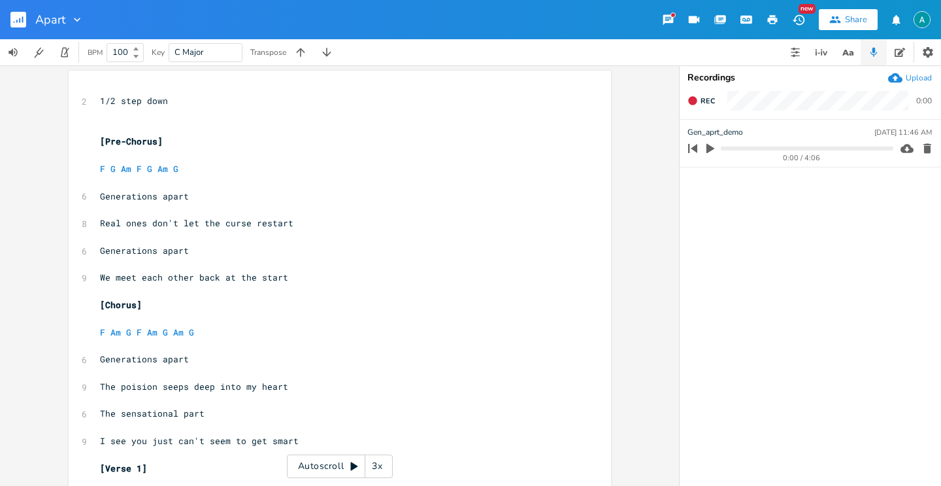
scroll to position [0, 0]
type textarea "Generations apart"
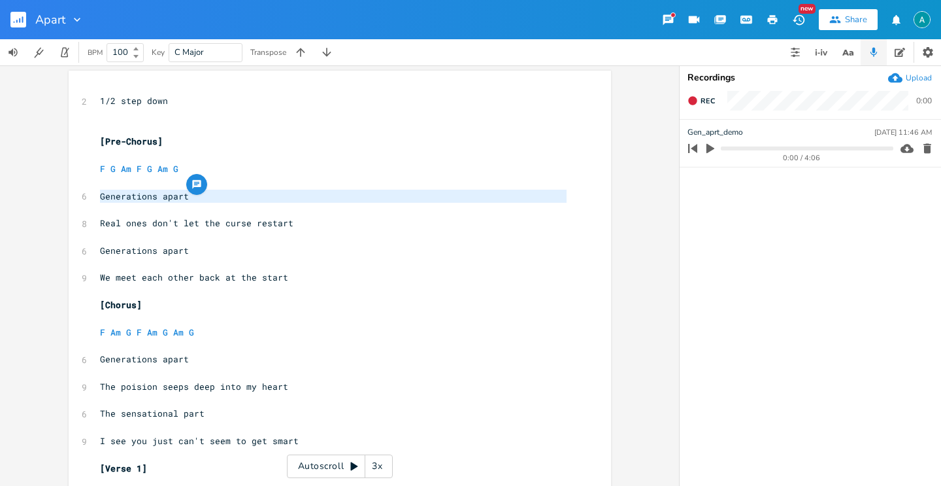
drag, startPoint x: 96, startPoint y: 190, endPoint x: 187, endPoint y: 219, distance: 95.5
click at [166, 230] on pre "​" at bounding box center [333, 237] width 472 height 14
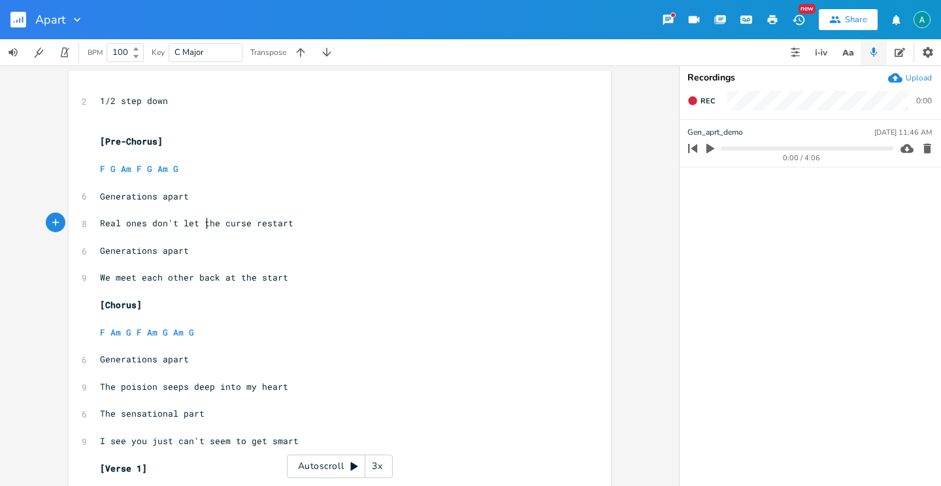
click at [205, 226] on span "Real ones don't let the curse restart" at bounding box center [196, 223] width 193 height 12
type textarea "Real ones don't let the curse restart"
click at [205, 226] on span "Real ones don't let the curse restart" at bounding box center [196, 223] width 193 height 12
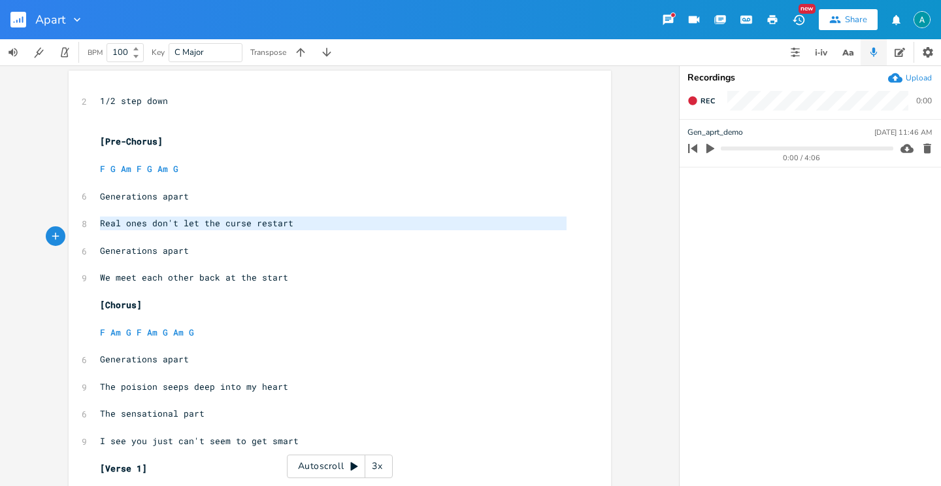
click at [205, 226] on span "Real ones don't let the curse restart" at bounding box center [196, 223] width 193 height 12
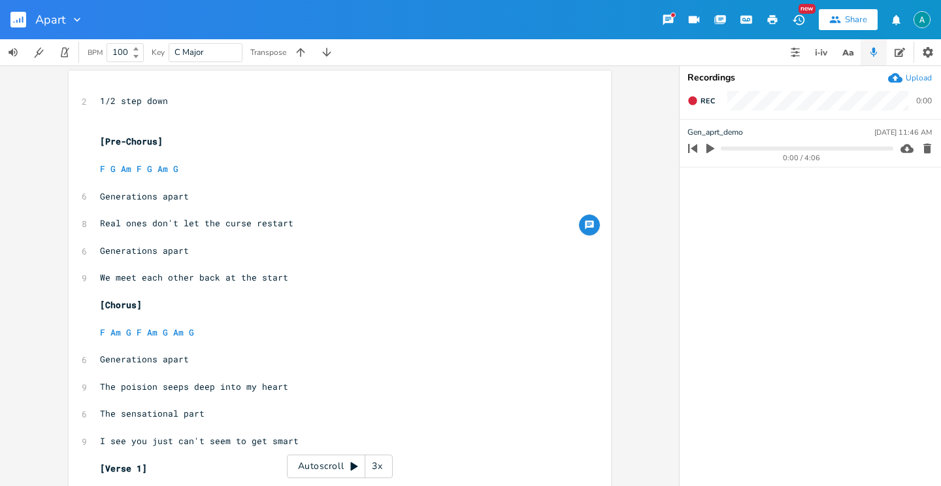
click at [154, 252] on span "Generations apart" at bounding box center [144, 250] width 89 height 12
type textarea "Generations apart"
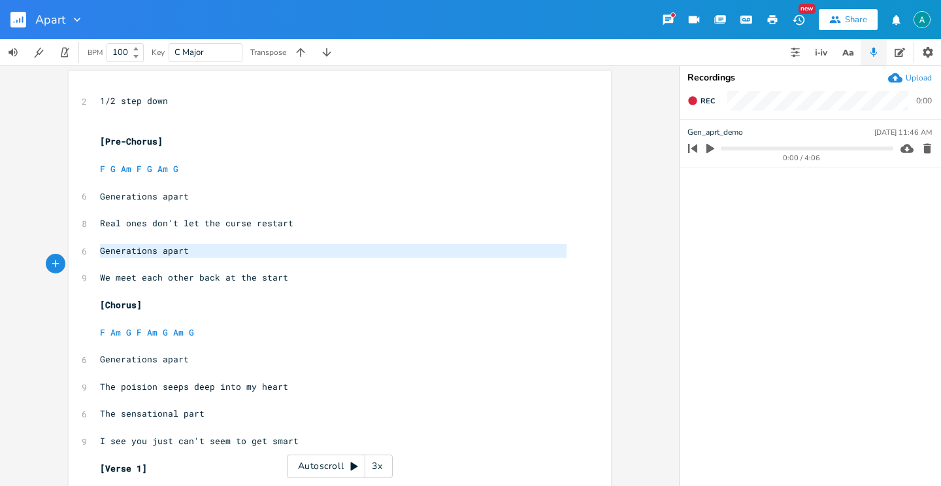
click at [154, 252] on span "Generations apart" at bounding box center [144, 250] width 89 height 12
click at [160, 273] on span "We meet each other back at the start" at bounding box center [194, 277] width 188 height 12
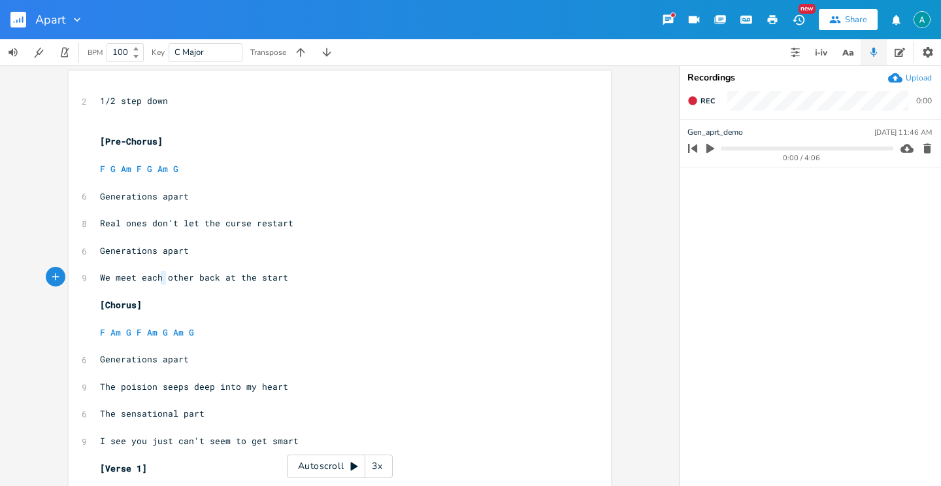
click at [160, 273] on span "We meet each other back at the start" at bounding box center [194, 277] width 188 height 12
type textarea "We meet each other back at the start"
click at [160, 273] on span "We meet each other back at the start" at bounding box center [194, 277] width 188 height 12
click at [200, 390] on span "The poision seeps deep into my heart" at bounding box center [194, 386] width 188 height 12
type textarea "deep"
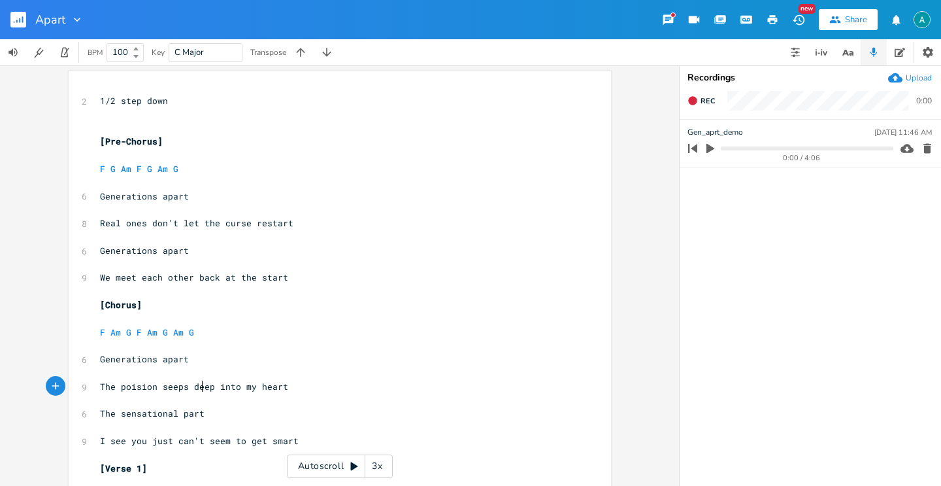
click at [200, 390] on span "The poision seeps deep into my heart" at bounding box center [194, 386] width 188 height 12
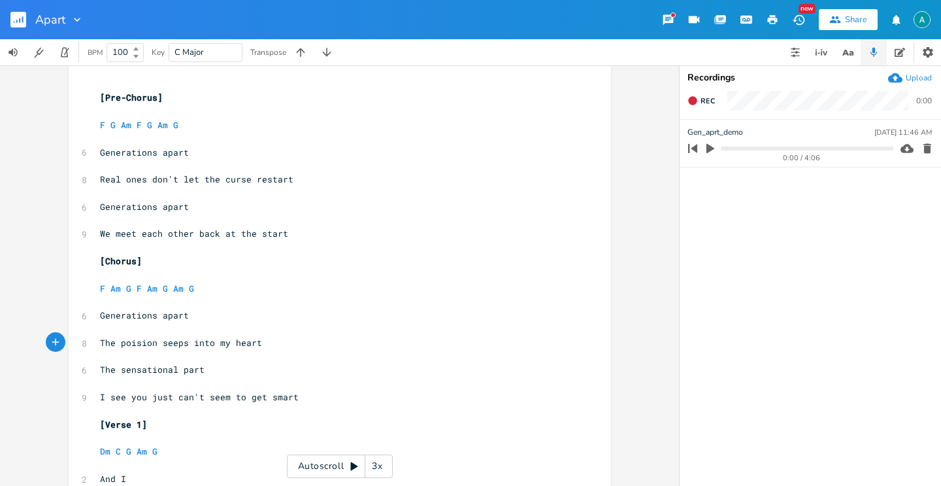
scroll to position [268, 0]
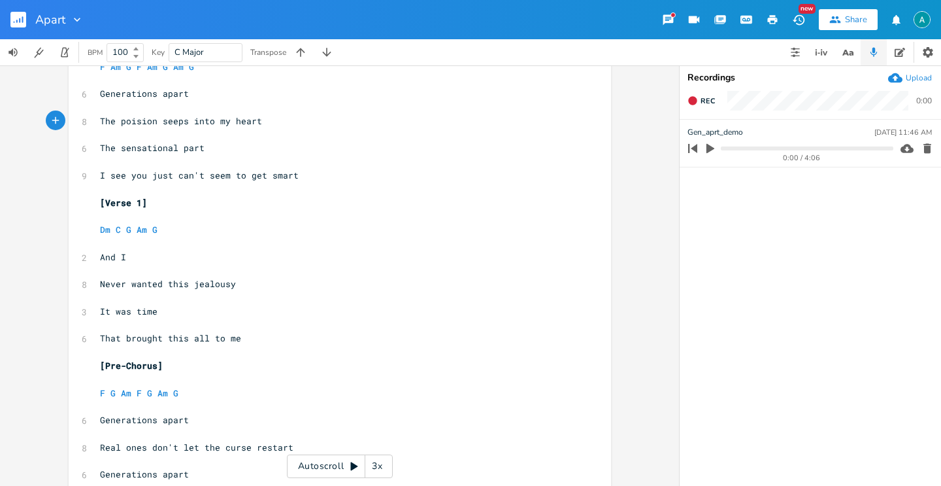
click at [263, 179] on span "I see you just can't seem to get smart" at bounding box center [199, 175] width 199 height 12
type textarea "I see you just can't seem to get smart"
click at [263, 179] on span "I see you just can't seem to get smart" at bounding box center [199, 175] width 199 height 12
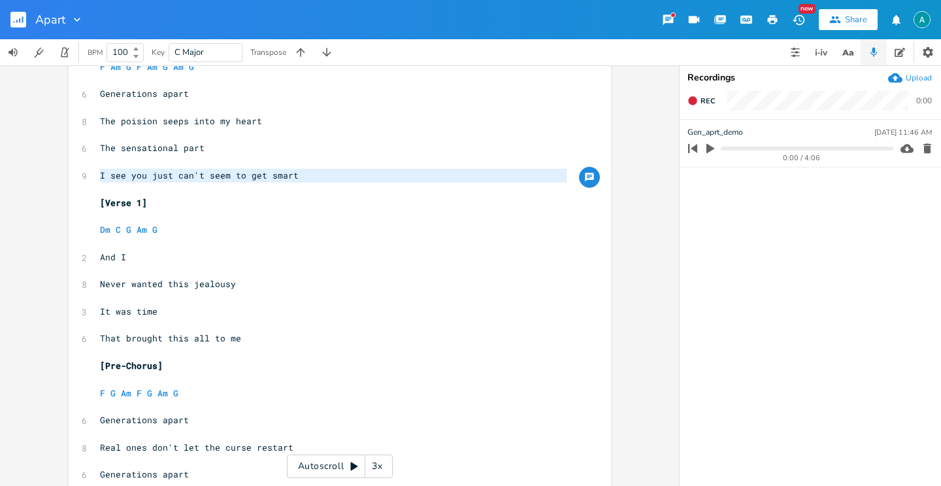
click at [293, 175] on pre "I see you just can't seem to get smart" at bounding box center [333, 176] width 472 height 14
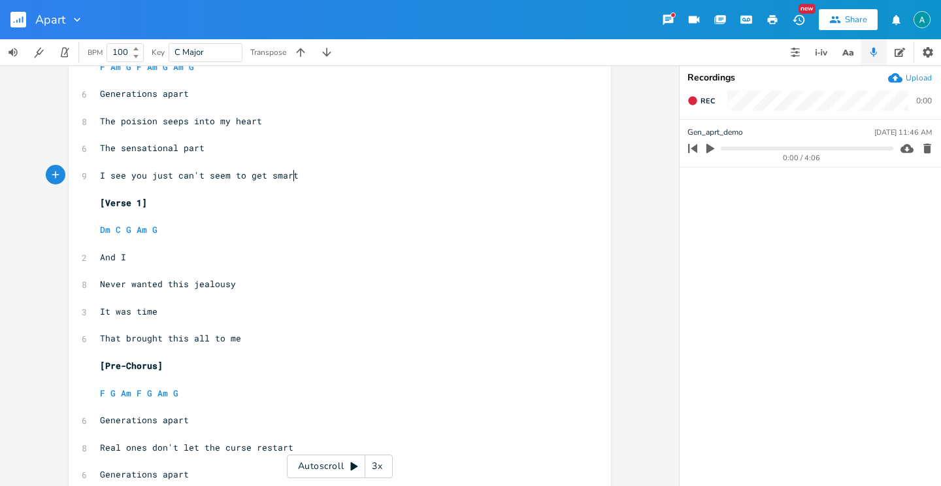
click at [296, 180] on pre "I see you just can't seem to get smart" at bounding box center [333, 176] width 472 height 14
type textarea "I see you just can't seem to get smart"
click at [296, 180] on pre "I see you just can't seem to get smart" at bounding box center [333, 176] width 472 height 14
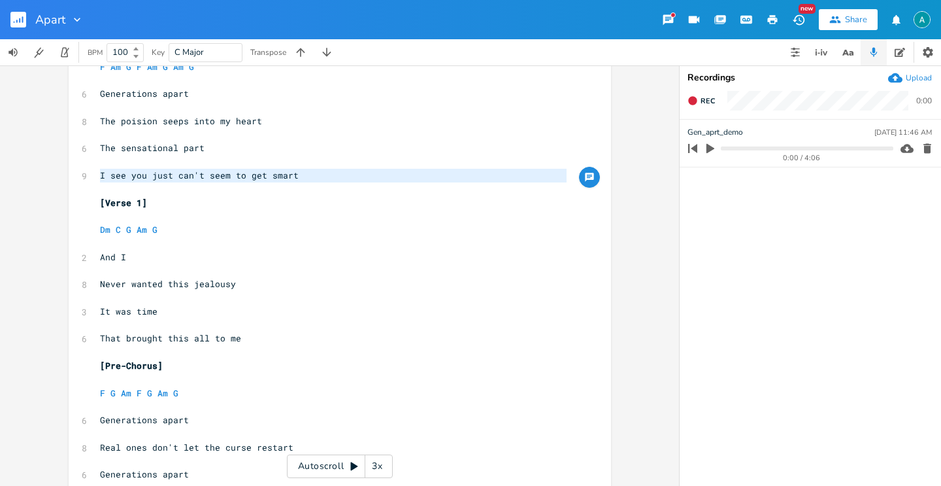
click at [296, 180] on pre "I see you just can't seem to get smart" at bounding box center [333, 176] width 472 height 14
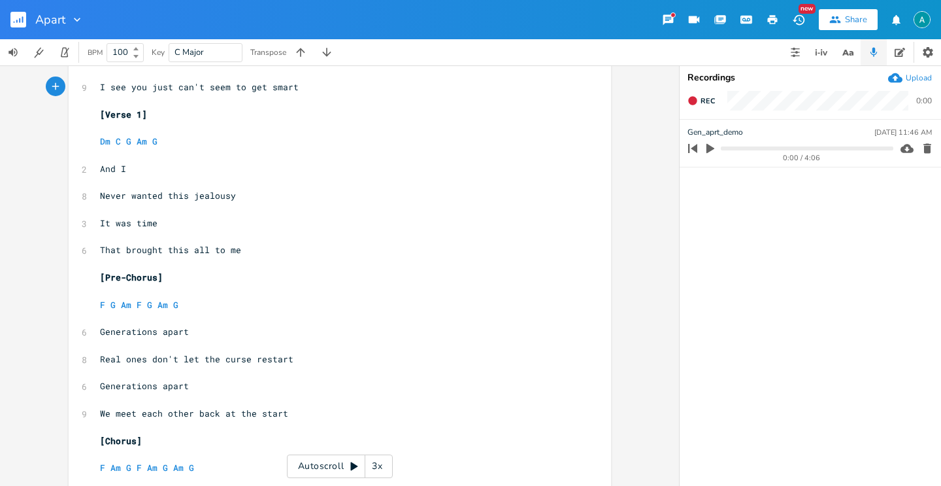
scroll to position [357, 0]
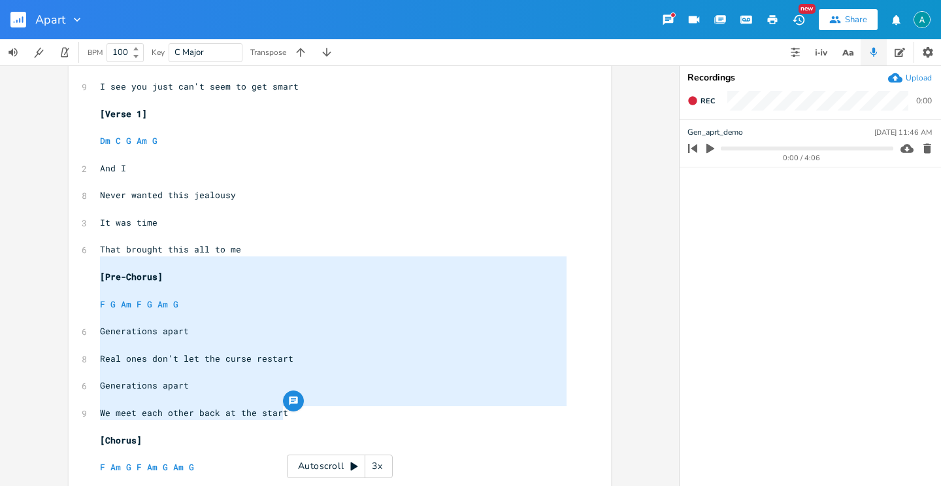
type textarea "[Pre-Chorus] F G Am F G Am G Generations apart Real ones don't let the curse re…"
drag, startPoint x: 303, startPoint y: 412, endPoint x: 87, endPoint y: 277, distance: 255.2
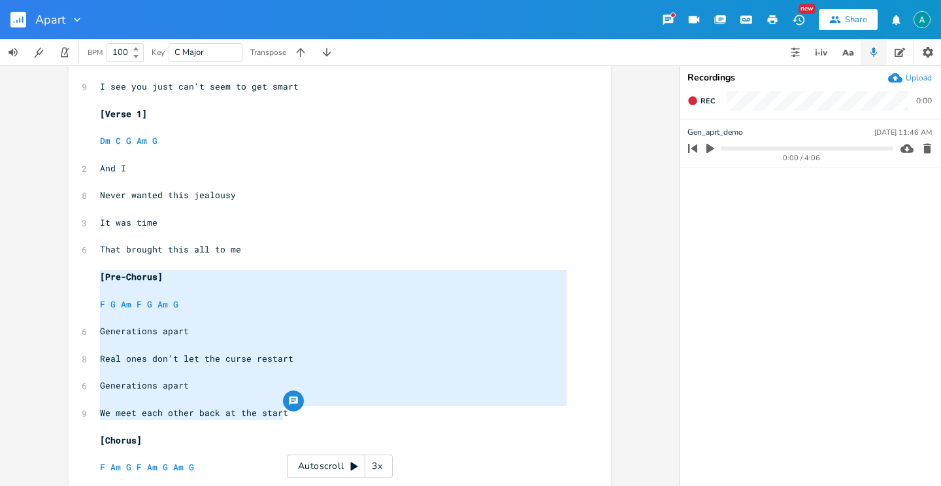
click at [252, 277] on pre "[Pre-Chorus]" at bounding box center [333, 277] width 472 height 14
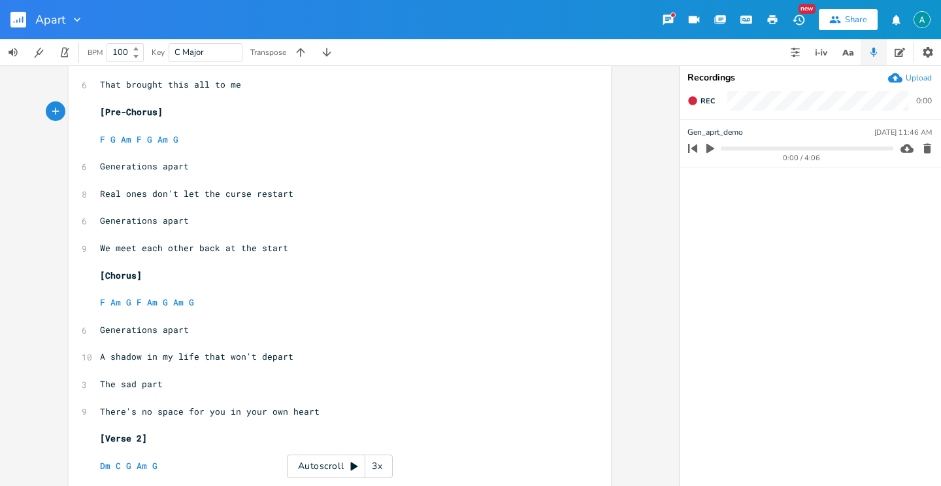
scroll to position [601, 0]
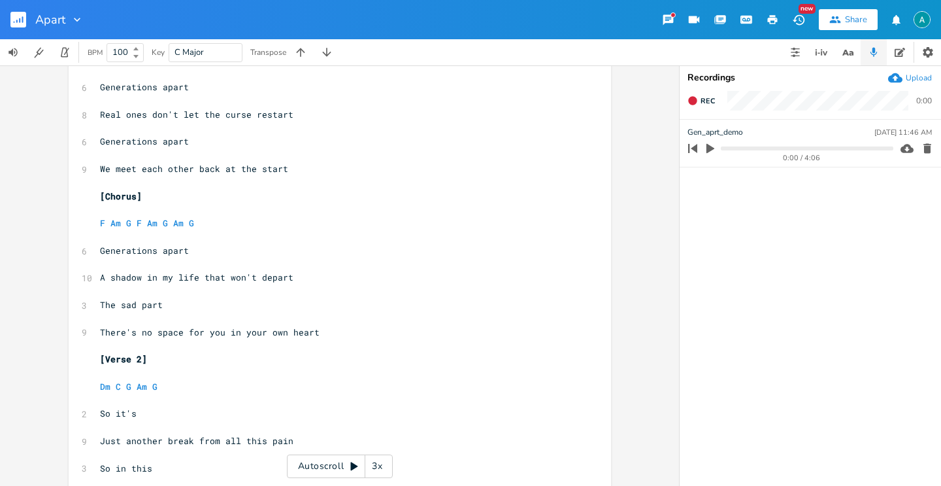
click at [233, 282] on span "A shadow in my life that won't depart" at bounding box center [196, 277] width 193 height 12
type textarea "A shadow in my life that won't depart"
click at [233, 282] on span "A shadow in my life that won't depart" at bounding box center [196, 277] width 193 height 12
click at [132, 301] on span "The sad part" at bounding box center [131, 305] width 63 height 12
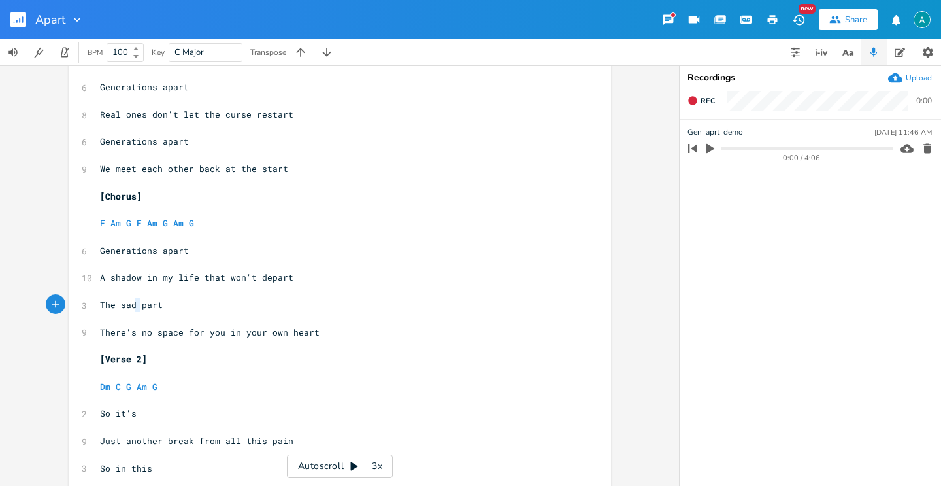
click at [132, 301] on span "The sad part" at bounding box center [131, 305] width 63 height 12
click at [126, 307] on span "The sad part" at bounding box center [131, 305] width 63 height 12
type textarea "sickening"
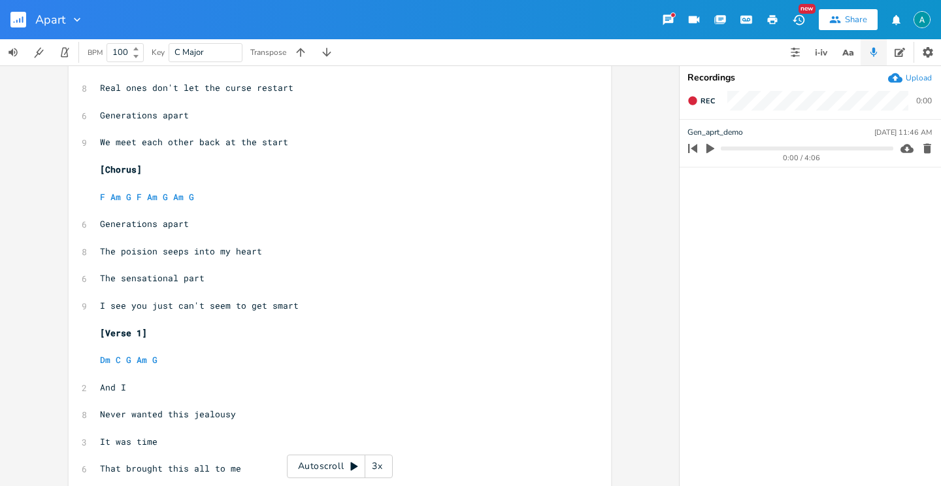
scroll to position [0, 0]
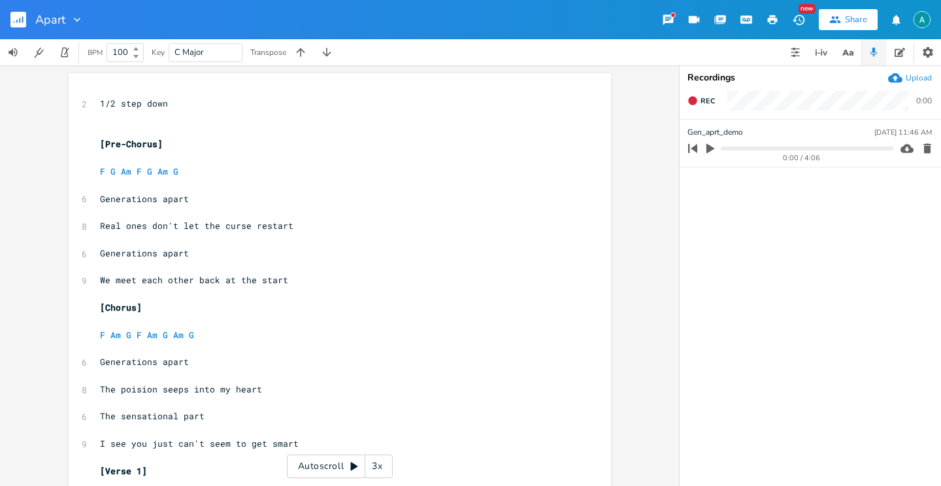
click at [720, 105] on div "Rec 0:00" at bounding box center [810, 104] width 261 height 29
click at [707, 103] on span "Rec" at bounding box center [708, 101] width 14 height 10
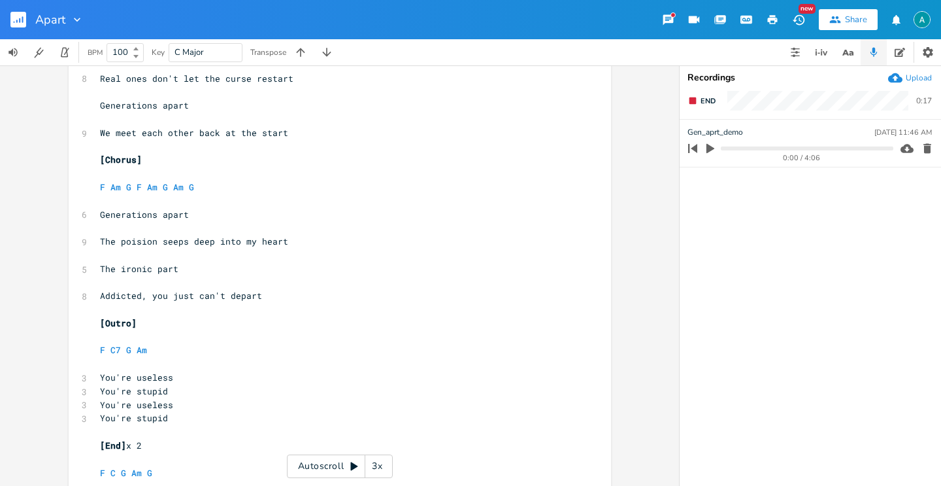
scroll to position [1187, 0]
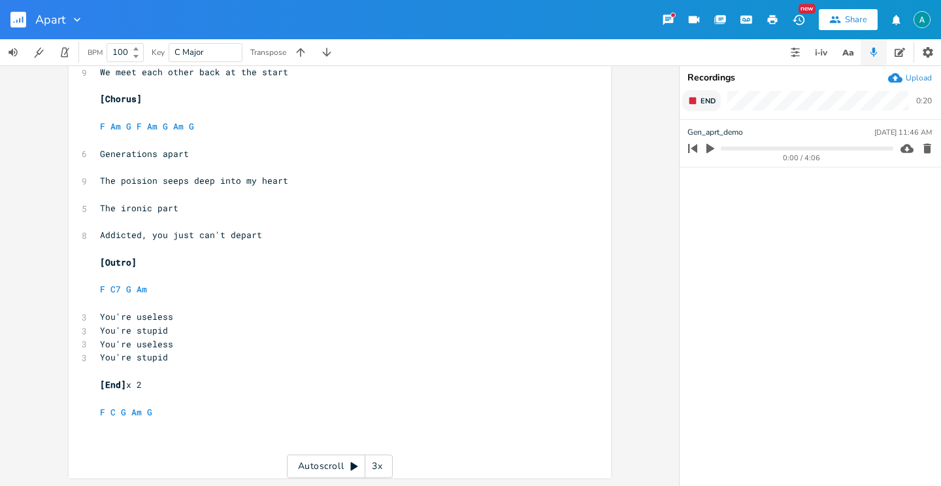
click at [693, 103] on rect "button" at bounding box center [693, 100] width 7 height 7
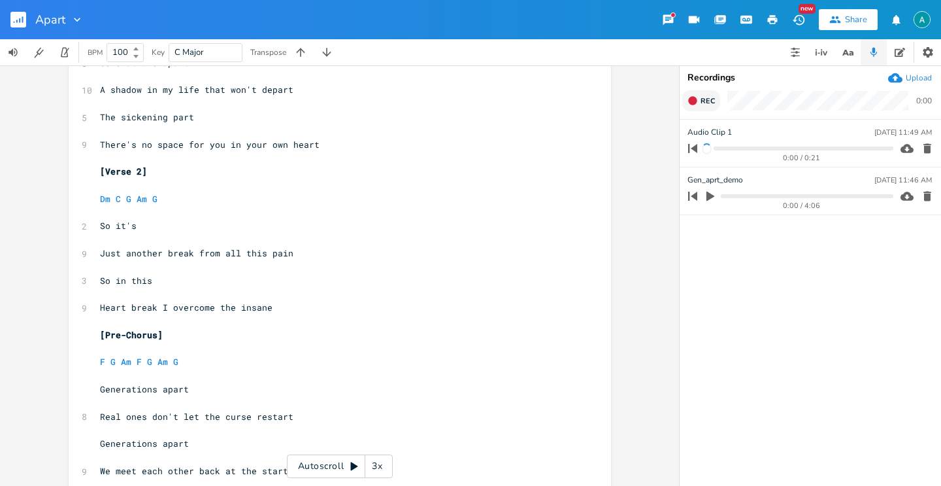
scroll to position [494, 0]
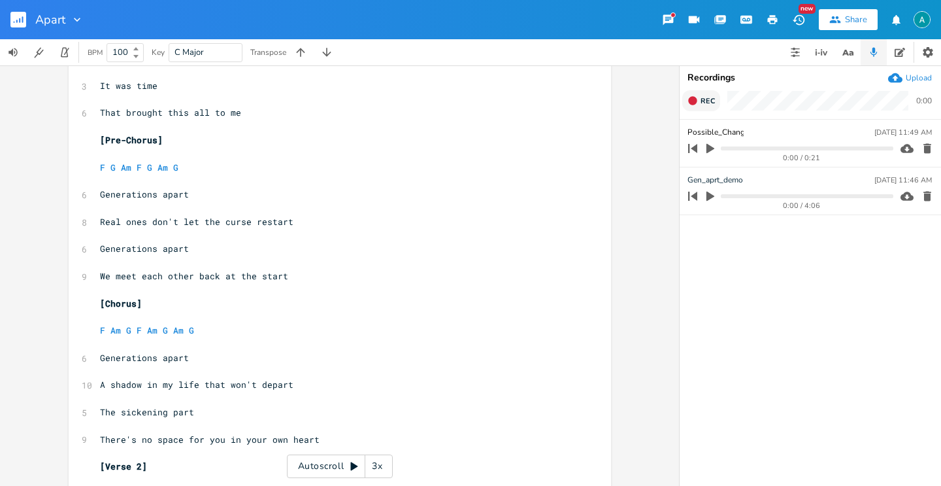
type input "Possible_Change"
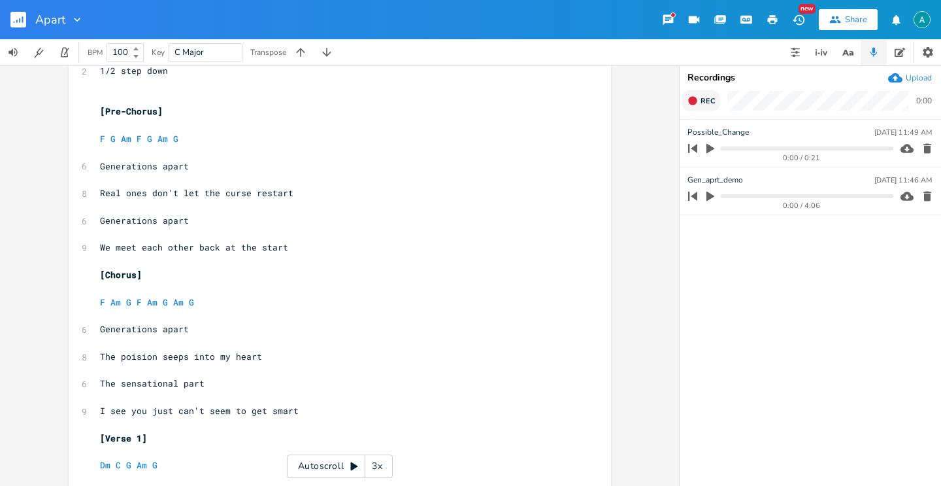
scroll to position [0, 0]
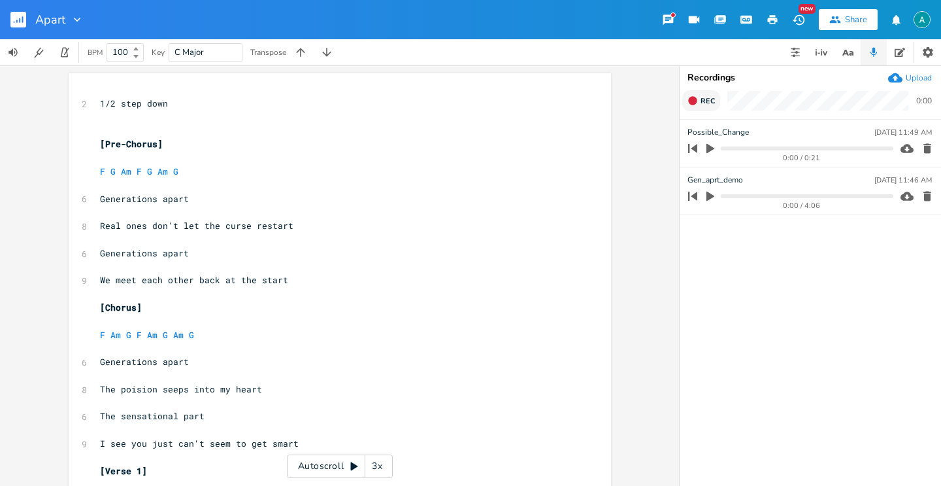
click at [12, 24] on rect "button" at bounding box center [18, 20] width 16 height 16
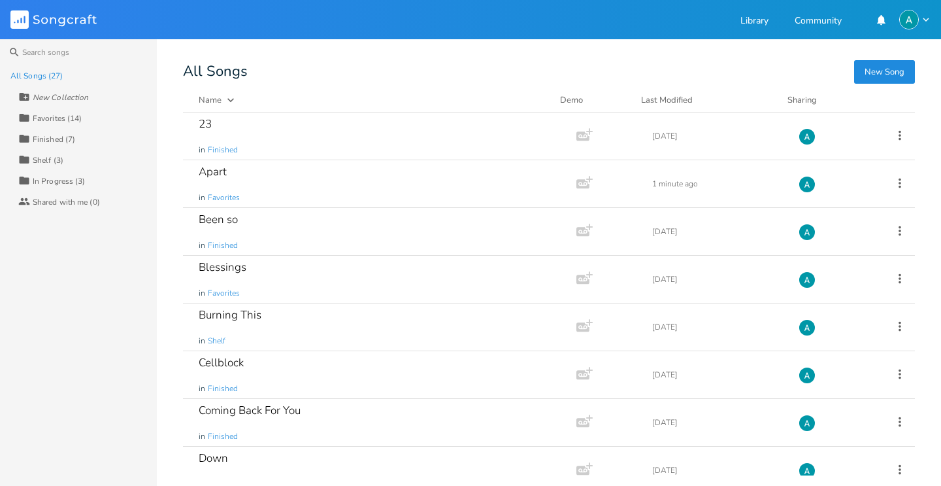
click at [80, 182] on div "In Progress (3)" at bounding box center [59, 181] width 53 height 8
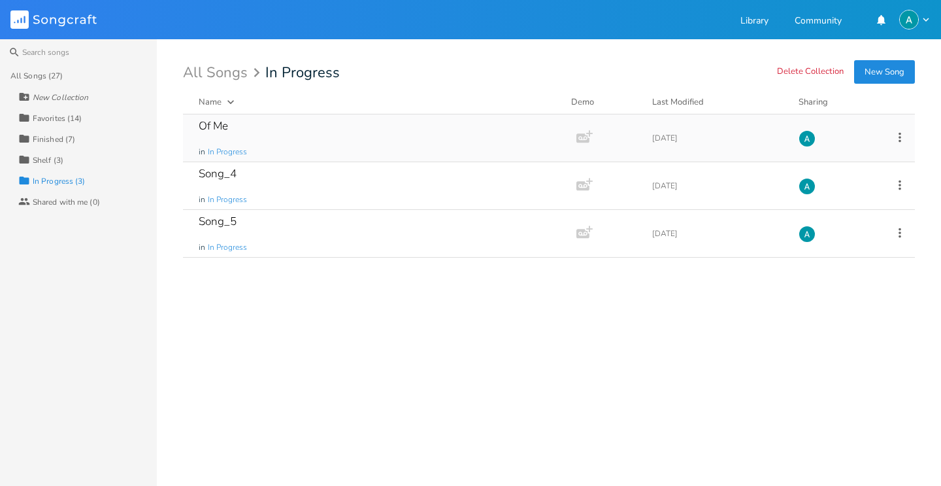
click at [324, 126] on div "Of Me in In Progress" at bounding box center [377, 137] width 357 height 47
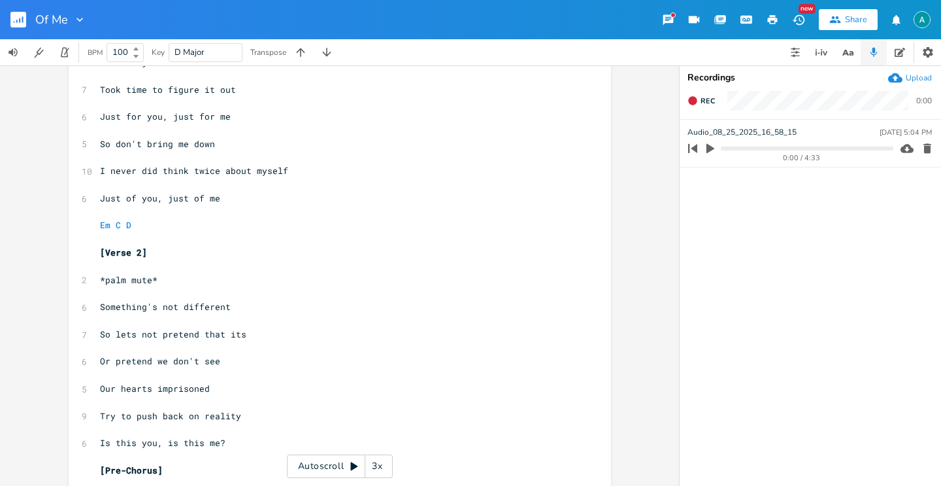
scroll to position [452, 0]
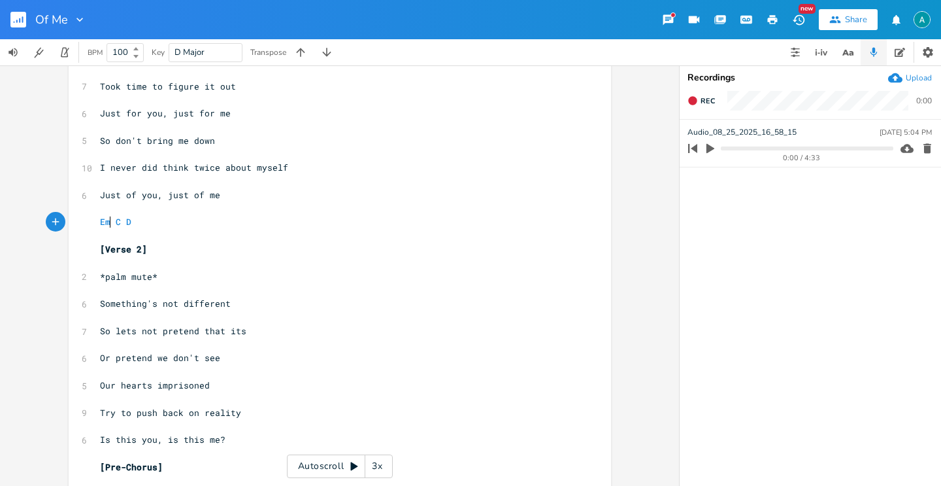
click at [108, 221] on span "Em C D" at bounding box center [118, 222] width 37 height 12
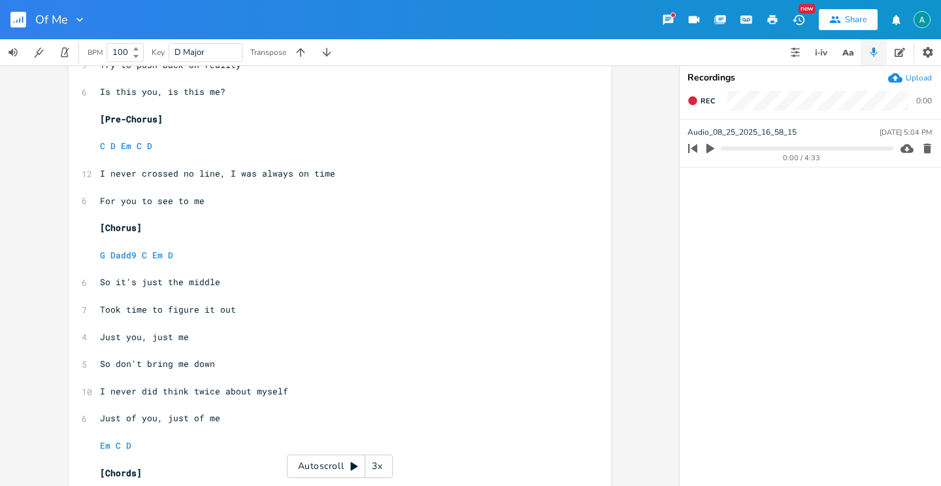
scroll to position [808, 0]
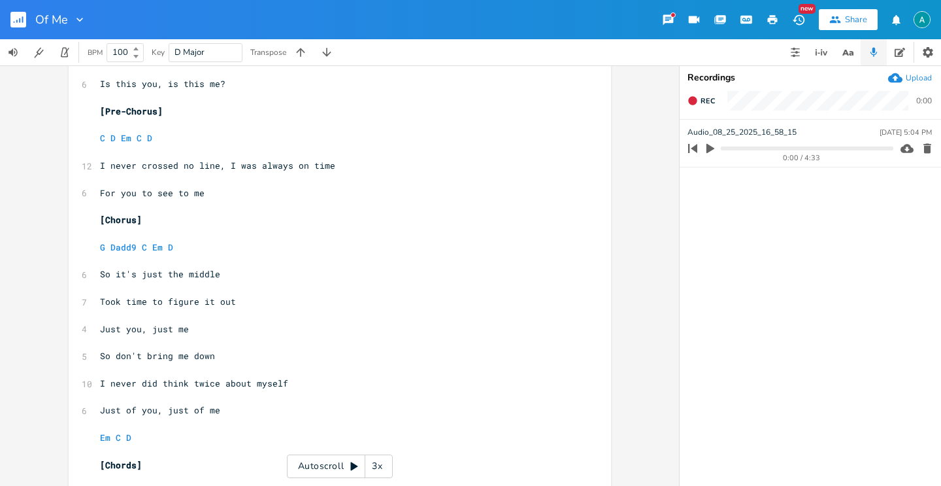
click at [211, 298] on span "Took time to figure it out" at bounding box center [168, 301] width 136 height 12
type textarea "this"
drag, startPoint x: 121, startPoint y: 326, endPoint x: 135, endPoint y: 322, distance: 14.3
click at [122, 326] on span "Just you, just me" at bounding box center [144, 329] width 89 height 12
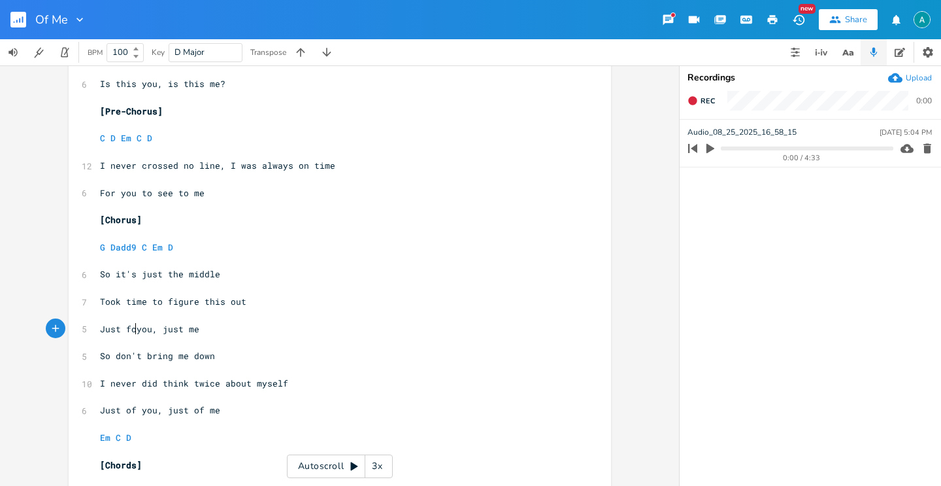
type textarea "for"
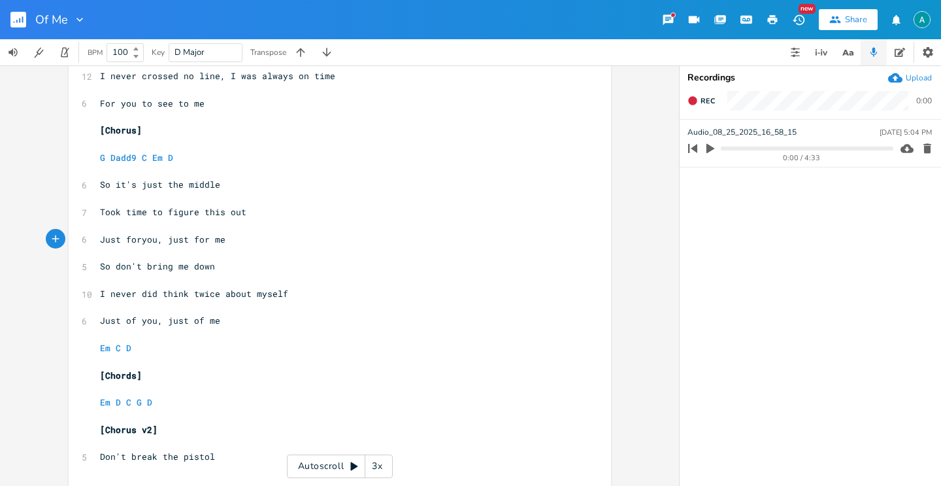
scroll to position [929, 0]
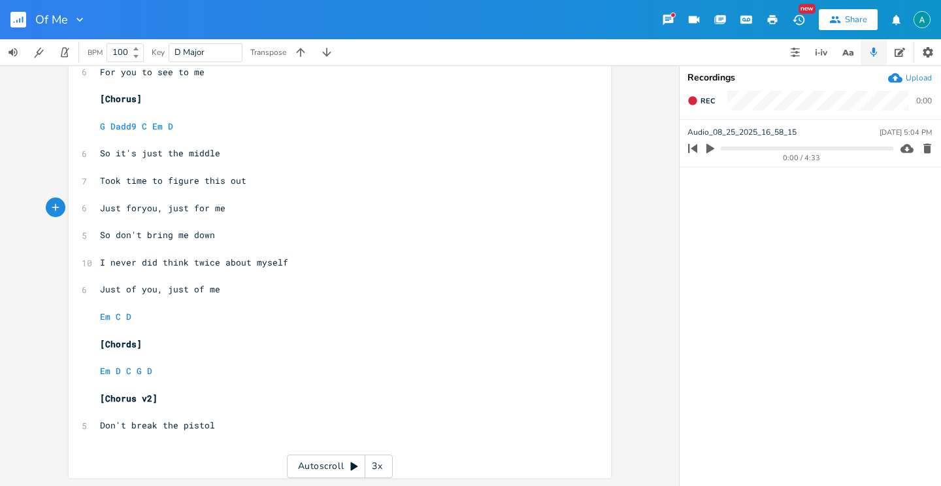
click at [110, 314] on span "Em C D" at bounding box center [118, 316] width 37 height 12
click at [110, 314] on span "D" at bounding box center [112, 317] width 5 height 12
click at [136, 205] on span "Just foryou, just for me" at bounding box center [163, 209] width 126 height 12
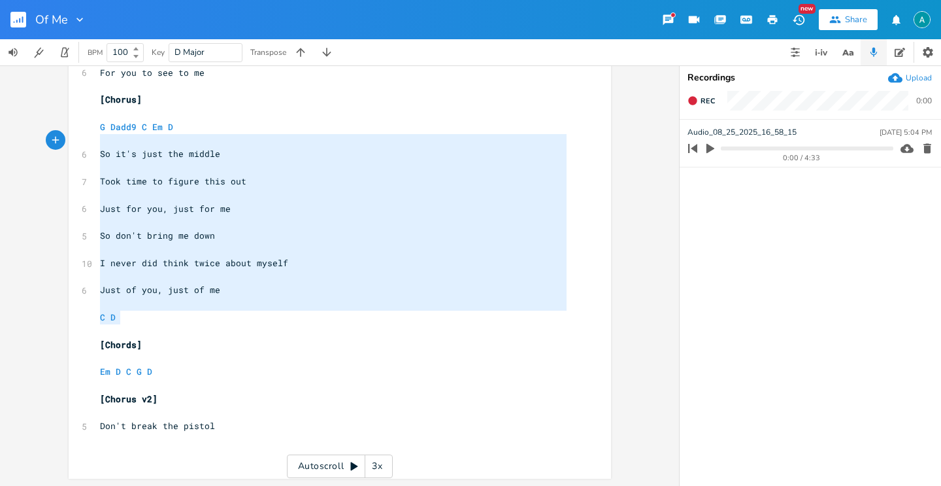
type textarea "G Dadd9 C Em D So it's just the middle Took time to figure this out Just for yo…"
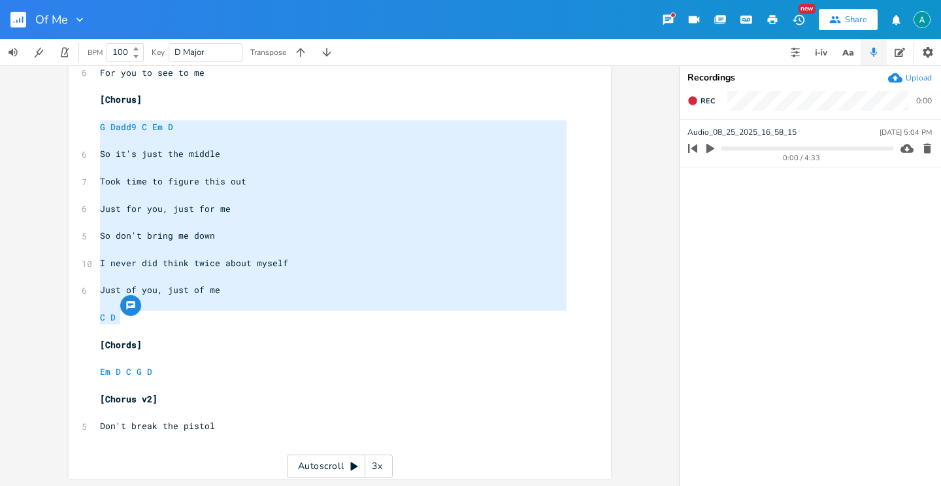
drag, startPoint x: 232, startPoint y: 312, endPoint x: 78, endPoint y: 125, distance: 242.5
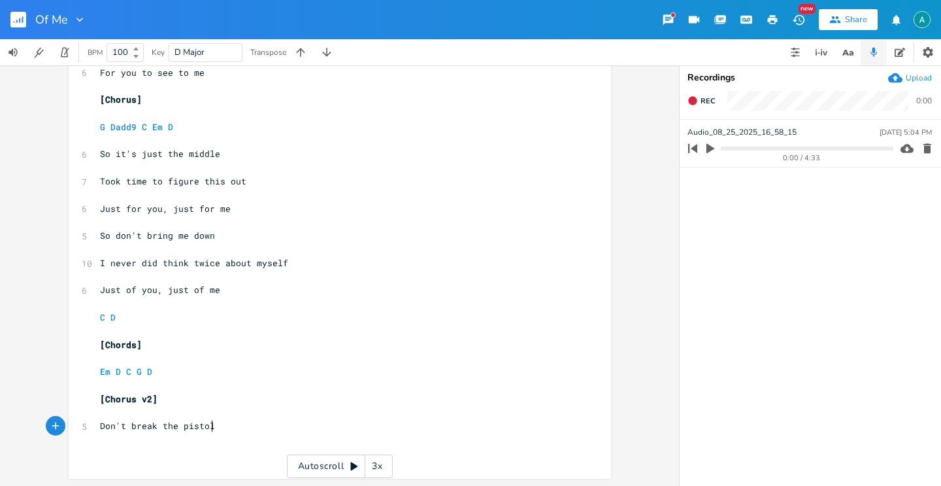
type textarea "Don't break the pistol"
drag, startPoint x: 268, startPoint y: 431, endPoint x: 8, endPoint y: 422, distance: 259.7
click at [8, 422] on div "Don't break the pistol x [Verse 1] ​ 2 *Palm mute* ​ Em C G D7 ​ 5 Someone besi…" at bounding box center [339, 275] width 679 height 420
paste textarea
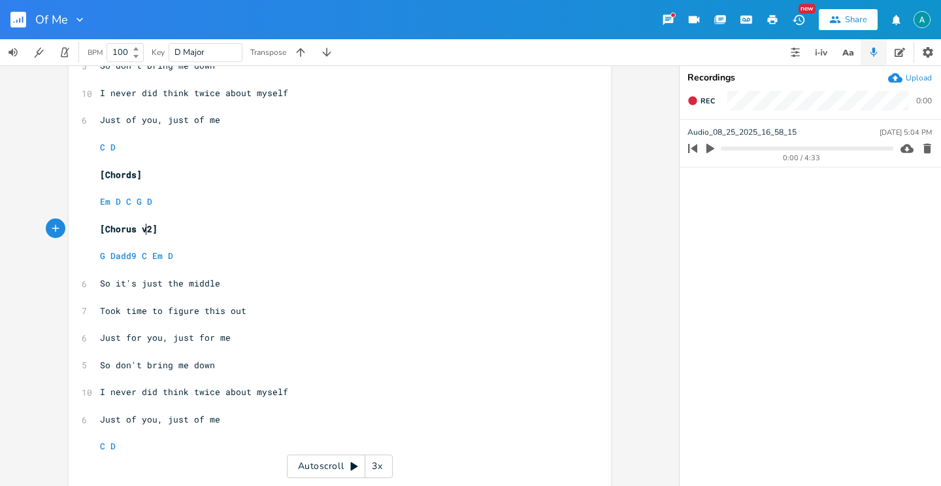
click at [141, 225] on span "[Chorus v2]" at bounding box center [129, 229] width 58 height 12
click at [159, 307] on span "Took time to figure this out" at bounding box center [173, 311] width 146 height 12
type textarea "for you to"
click at [105, 334] on span "Just for you, just for me" at bounding box center [165, 337] width 131 height 12
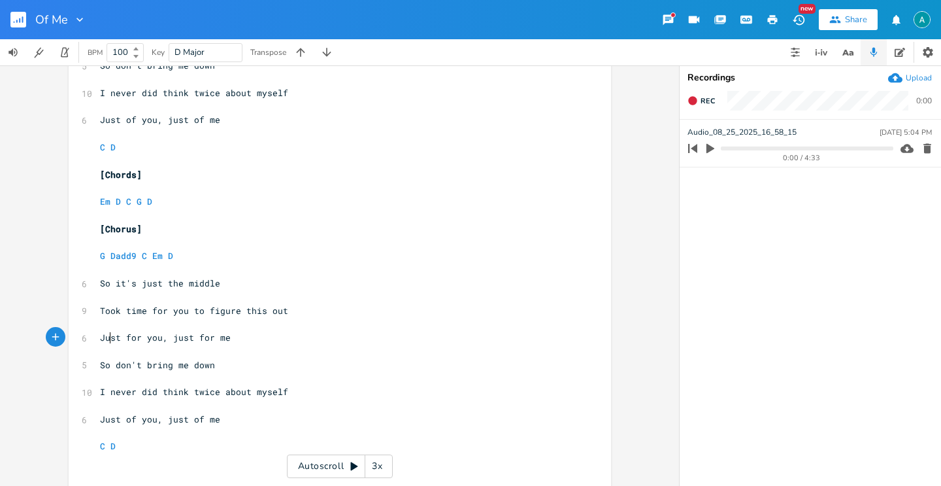
click at [105, 334] on span "Just for you, just for me" at bounding box center [165, 337] width 131 height 12
type textarea "Not"
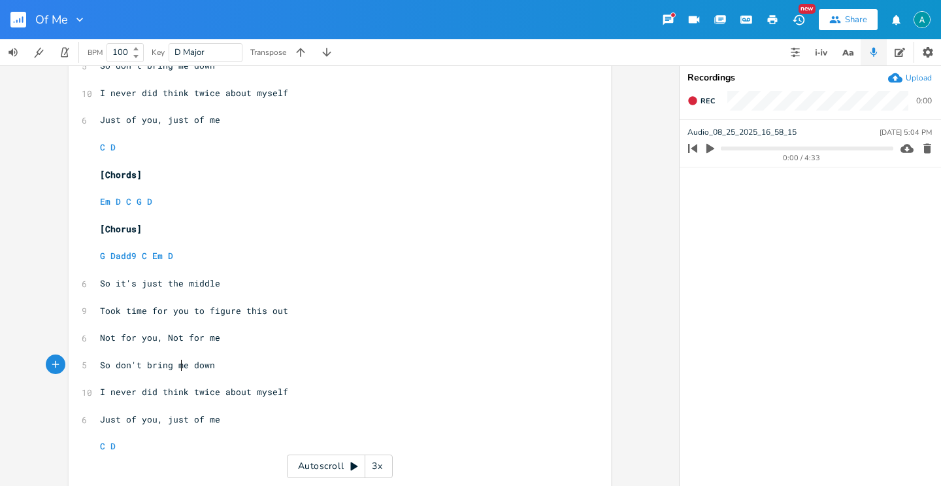
click at [180, 367] on span "So don't bring me down" at bounding box center [157, 365] width 115 height 12
type textarea "us"
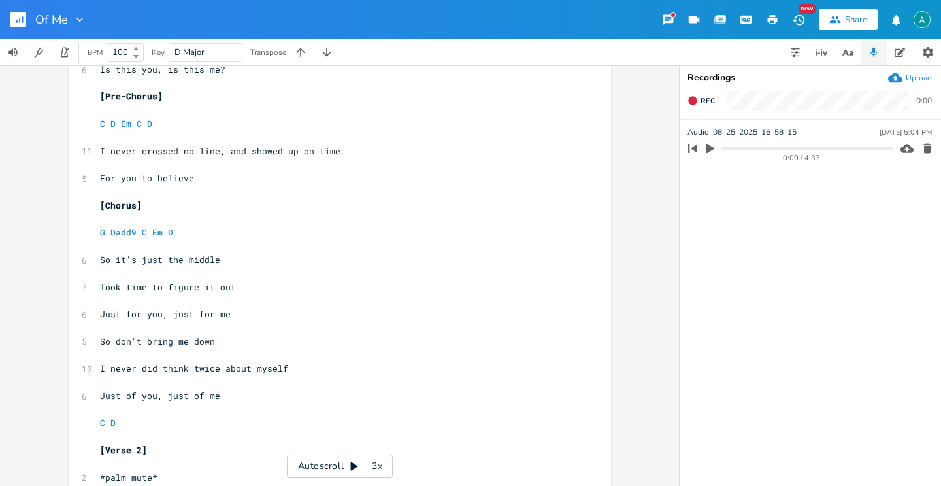
scroll to position [271, 0]
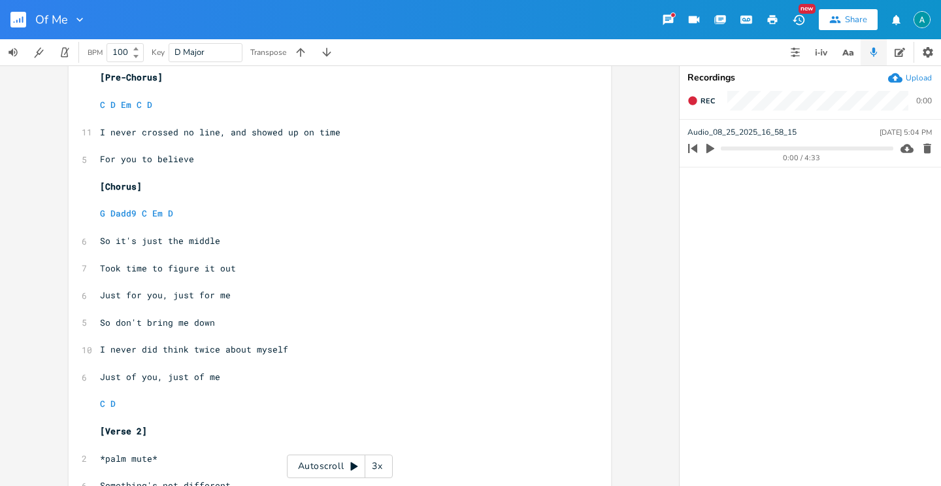
click at [209, 273] on pre "Took time to figure it out" at bounding box center [333, 268] width 472 height 14
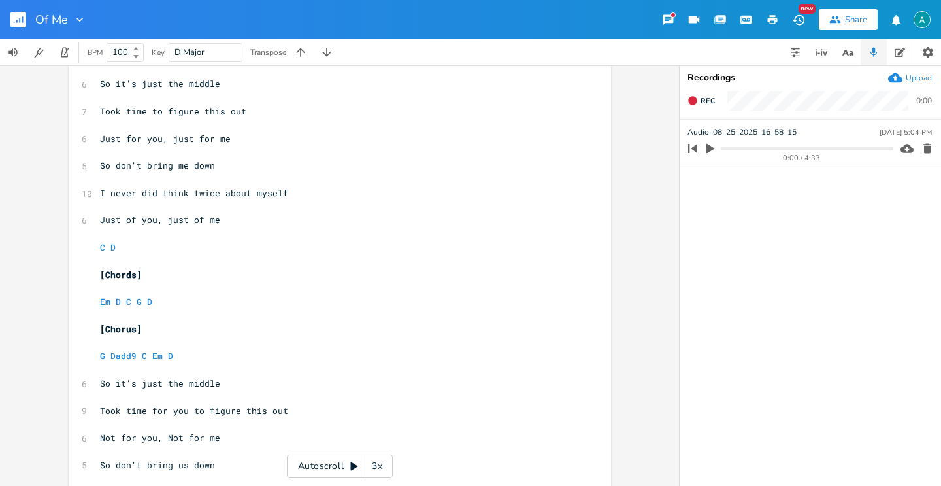
scroll to position [1119, 0]
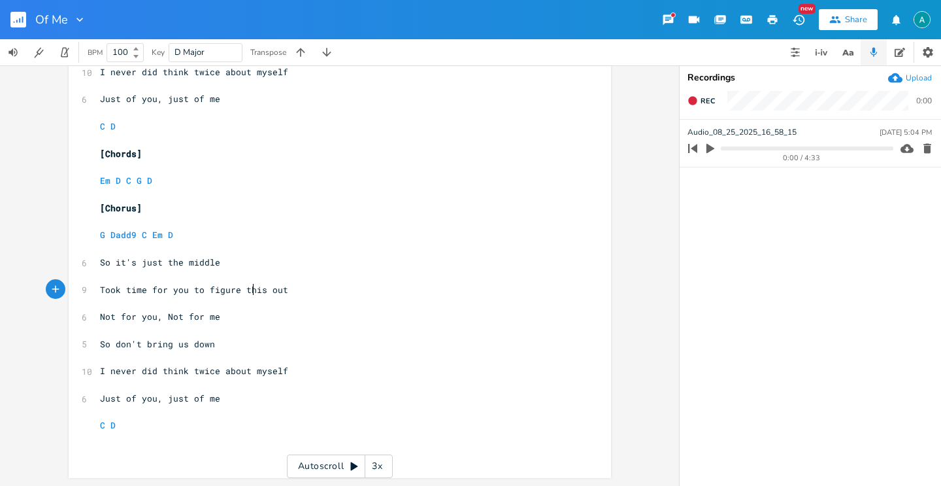
click at [250, 292] on span "Took time for you to figure this out" at bounding box center [194, 290] width 188 height 12
type textarea "it"
click at [150, 394] on span "Just of you, just of me" at bounding box center [160, 398] width 120 height 12
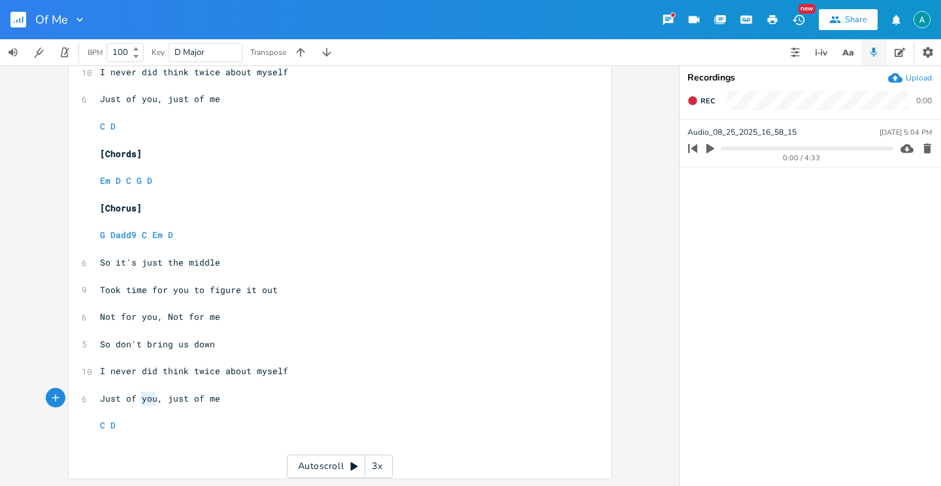
click at [150, 394] on span "Just of you, just of me" at bounding box center [160, 398] width 120 height 12
type textarea "us"
click at [156, 402] on span "Just of us, just of me" at bounding box center [157, 398] width 115 height 12
click at [141, 421] on pre "C D" at bounding box center [333, 425] width 472 height 14
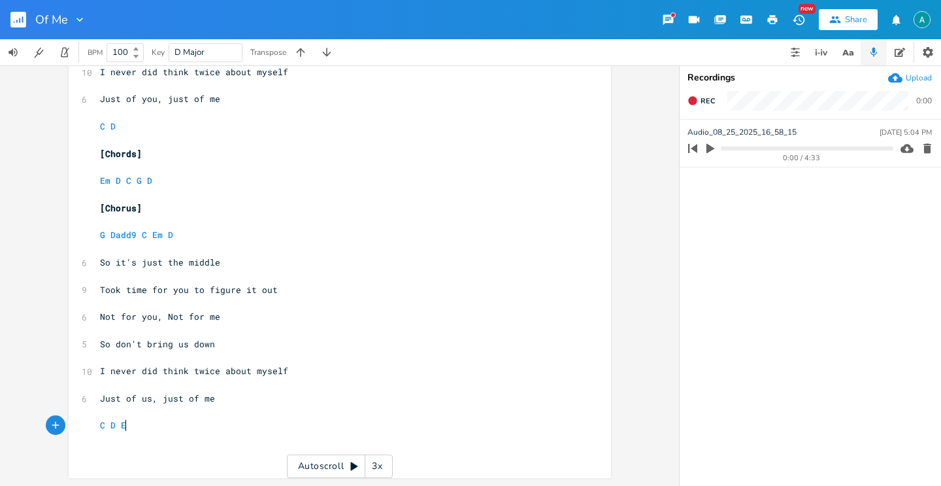
type textarea "Em"
type textarea "o"
type textarea "you &"
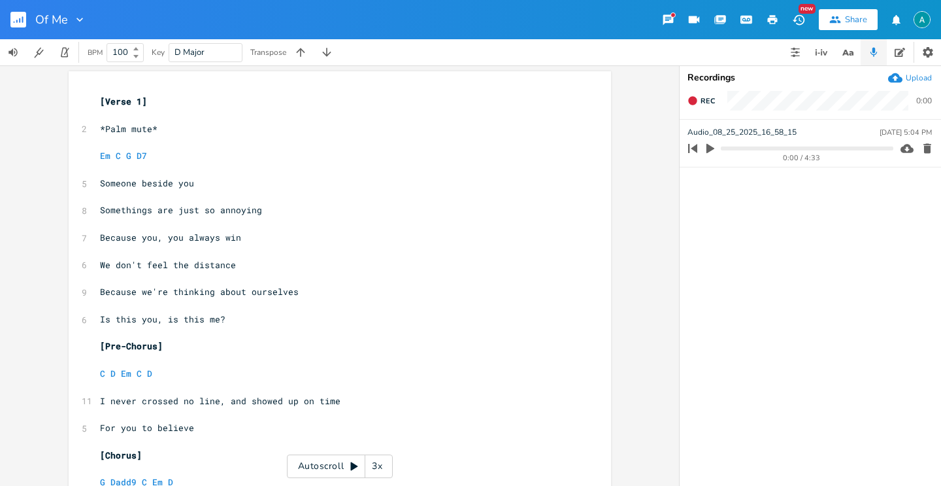
scroll to position [3, 0]
click at [27, 20] on button "button" at bounding box center [23, 19] width 26 height 31
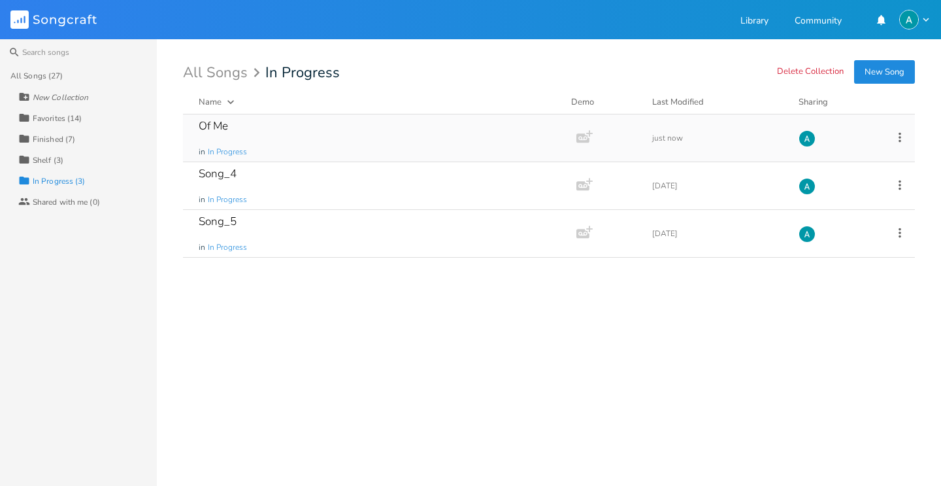
click at [901, 135] on icon at bounding box center [900, 137] width 14 height 14
click at [841, 199] on span "Collection Collections" at bounding box center [826, 201] width 52 height 9
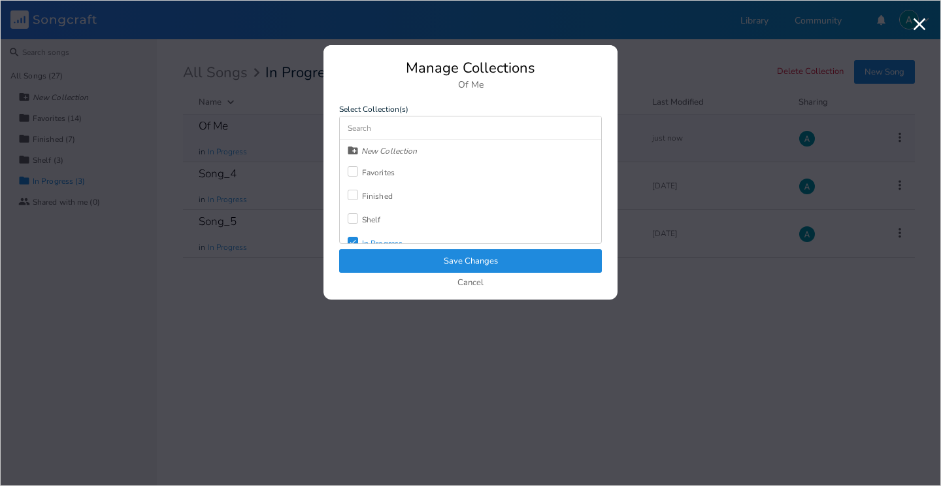
scroll to position [12, 0]
click at [353, 178] on div at bounding box center [353, 183] width 10 height 10
click at [356, 230] on icon "Check" at bounding box center [353, 230] width 8 height 8
drag, startPoint x: 378, startPoint y: 247, endPoint x: 379, endPoint y: 255, distance: 7.9
click at [378, 247] on div "Manage Collections Of Me Select Collection(s) New Collection Favorites Check Fi…" at bounding box center [471, 180] width 294 height 239
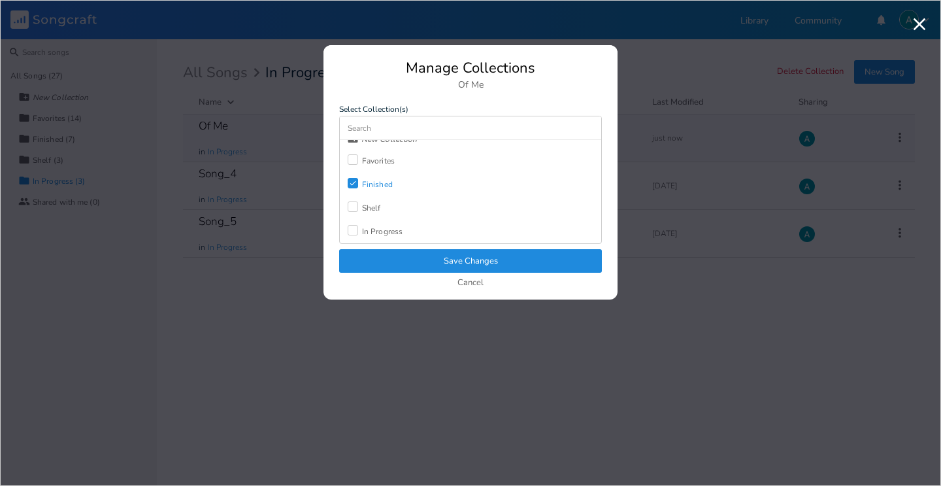
click at [380, 261] on button "Save Changes" at bounding box center [470, 261] width 263 height 24
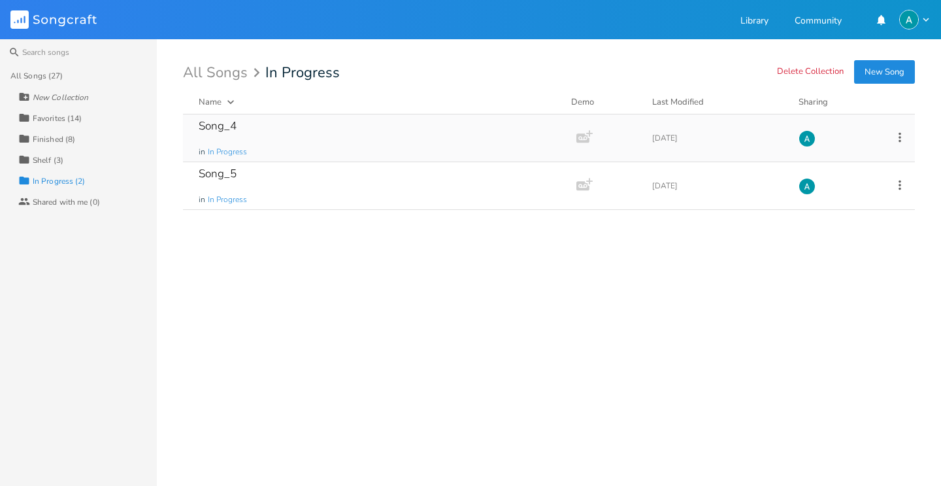
click at [290, 130] on div "Song_4 in In Progress" at bounding box center [377, 137] width 357 height 47
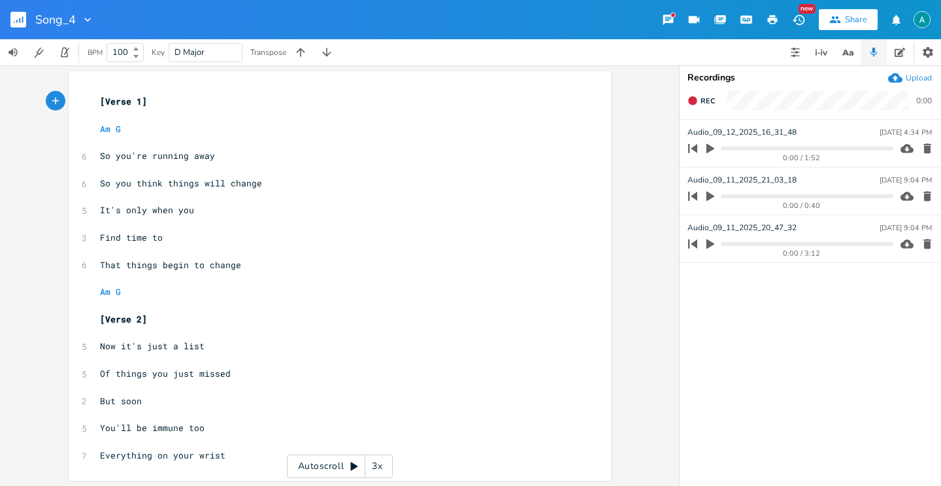
scroll to position [5, 0]
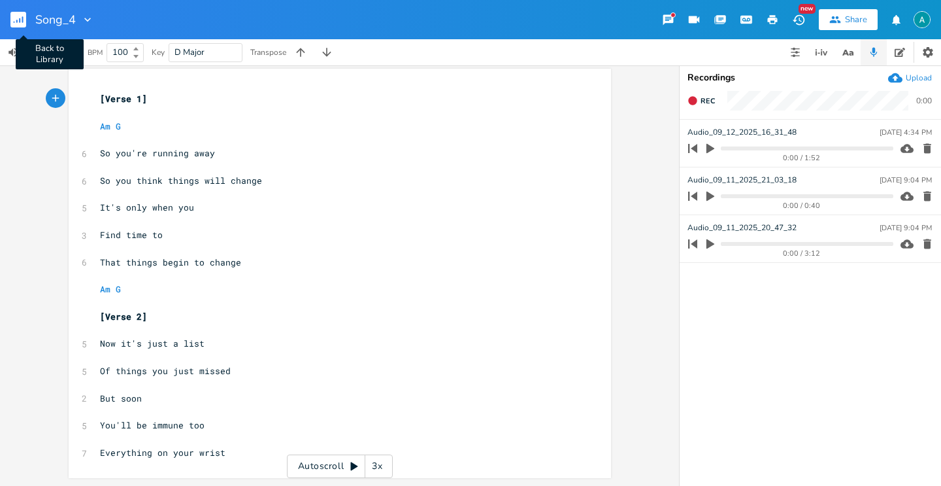
click at [23, 23] on rect "button" at bounding box center [18, 20] width 16 height 16
